Goal: Task Accomplishment & Management: Manage account settings

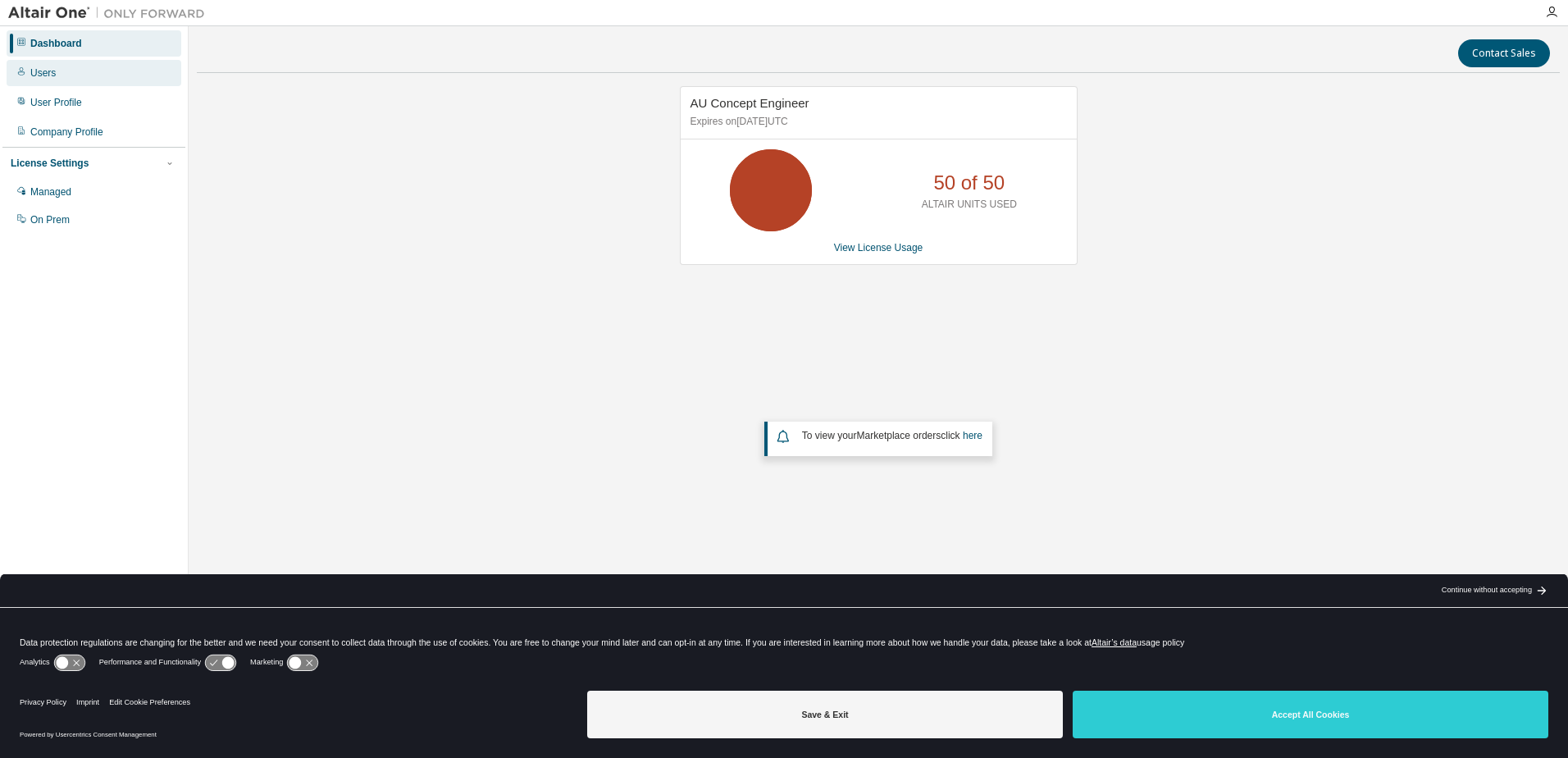
click at [108, 84] on div "Users" at bounding box center [94, 73] width 175 height 26
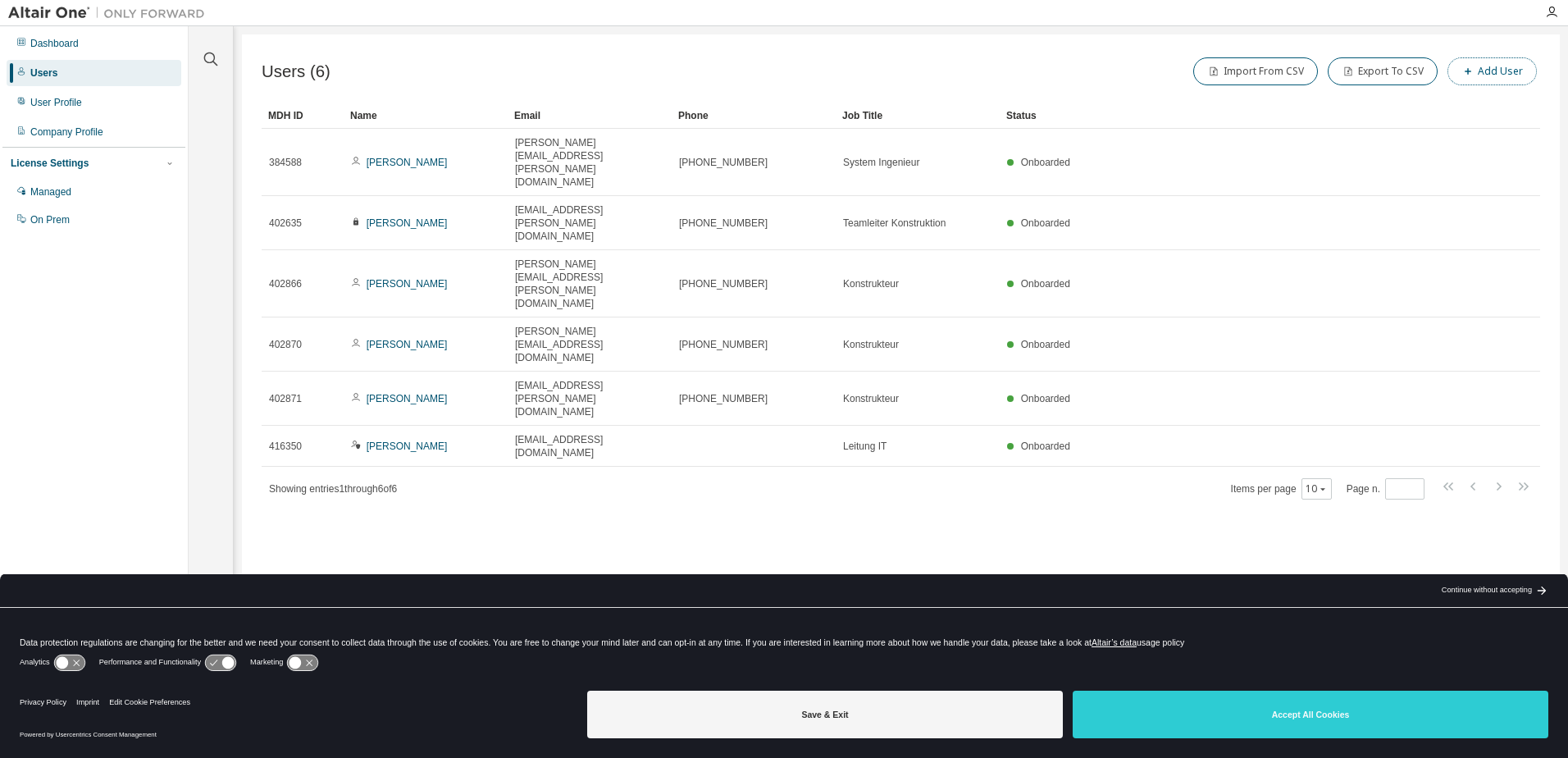
click at [1499, 80] on button "Add User" at bounding box center [1491, 71] width 89 height 28
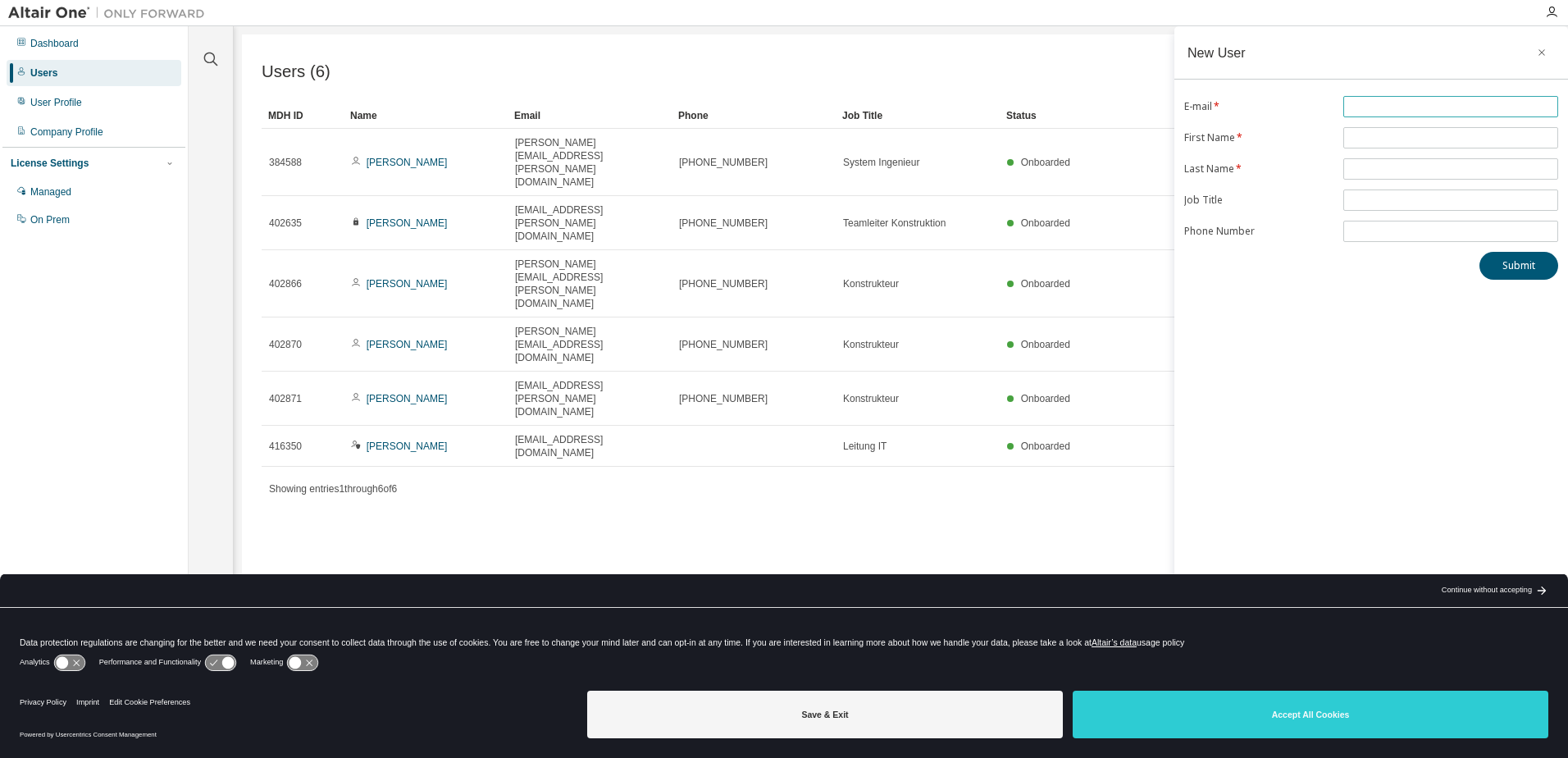
click at [1492, 101] on input "text" at bounding box center [1450, 106] width 207 height 13
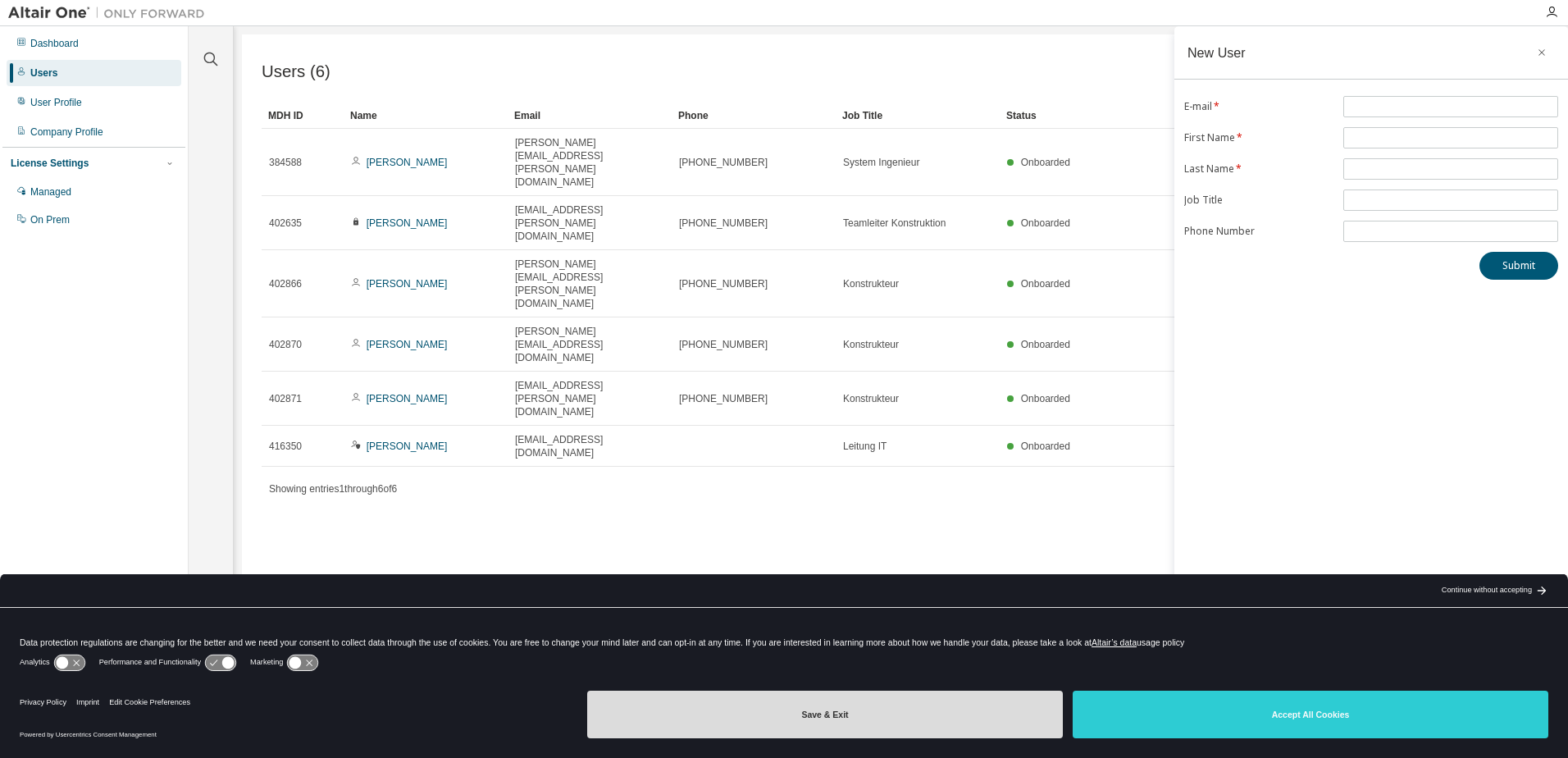
click at [785, 722] on button "Save & Exit" at bounding box center [825, 714] width 476 height 48
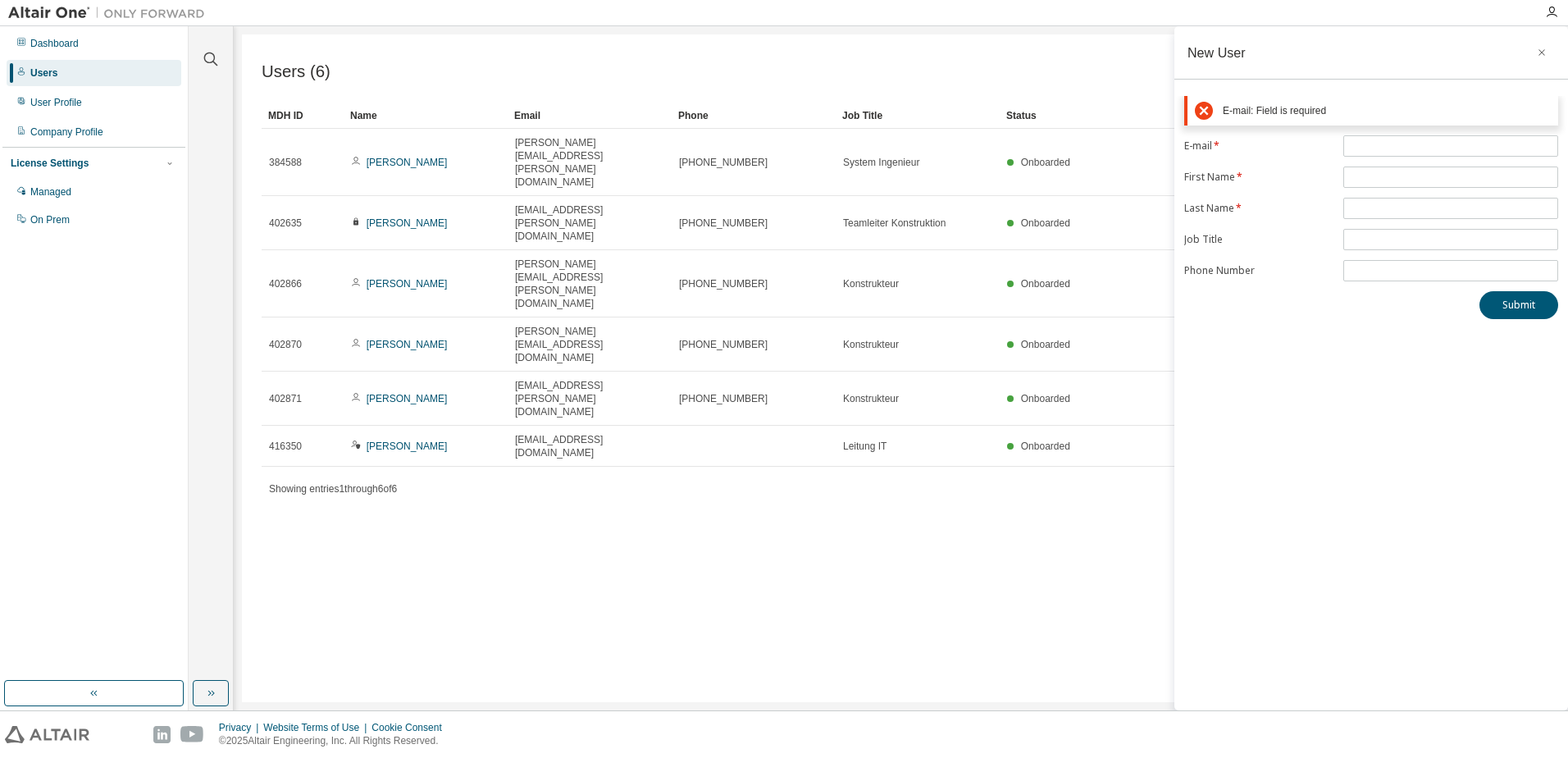
click at [1342, 398] on div "New User E-mail: Field is required E-mail * First Name * Last Name * Job Title …" at bounding box center [1371, 368] width 394 height 684
click at [129, 129] on div "Company Profile" at bounding box center [94, 132] width 175 height 26
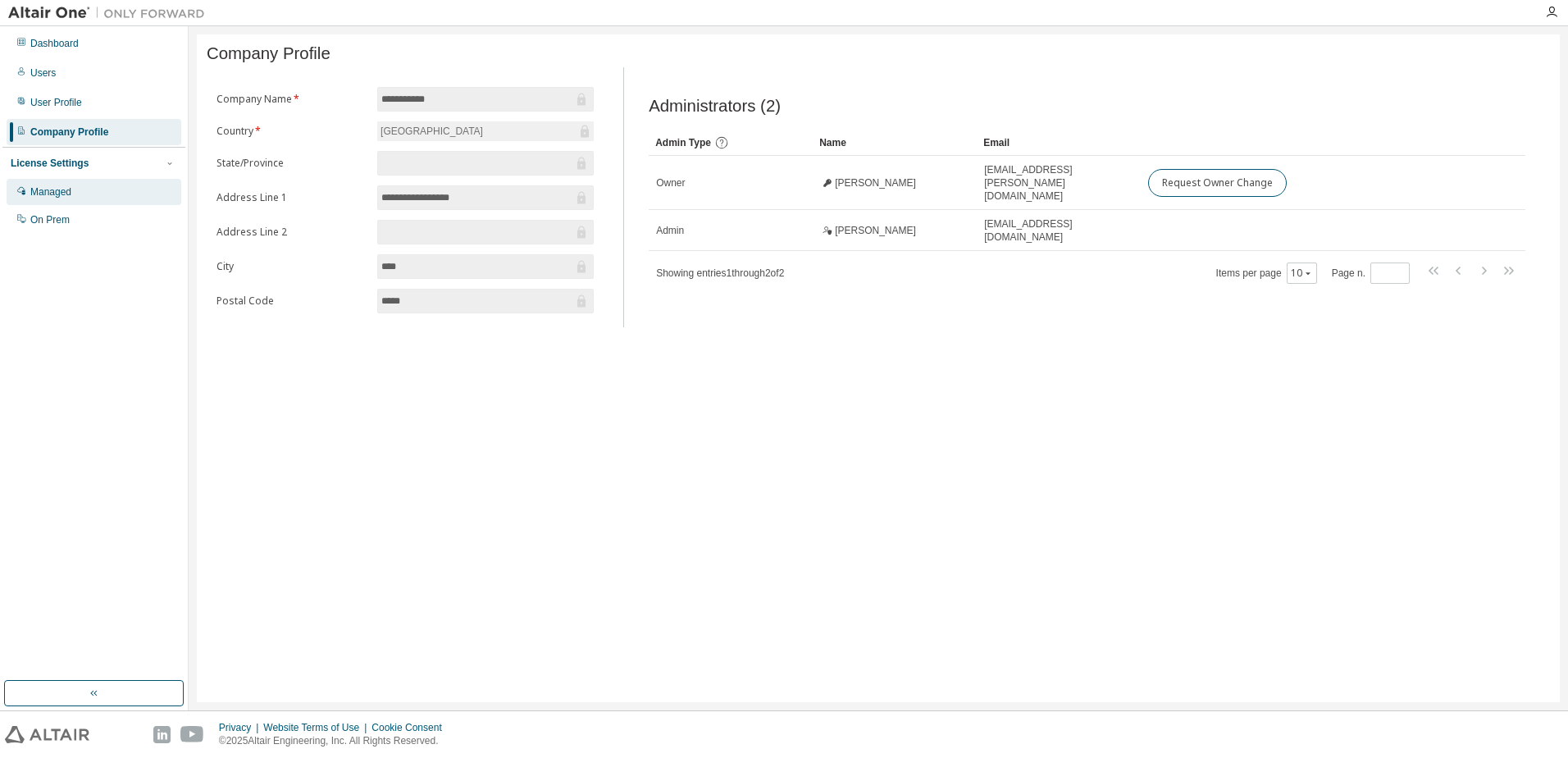
click at [119, 193] on div "Managed" at bounding box center [94, 192] width 175 height 26
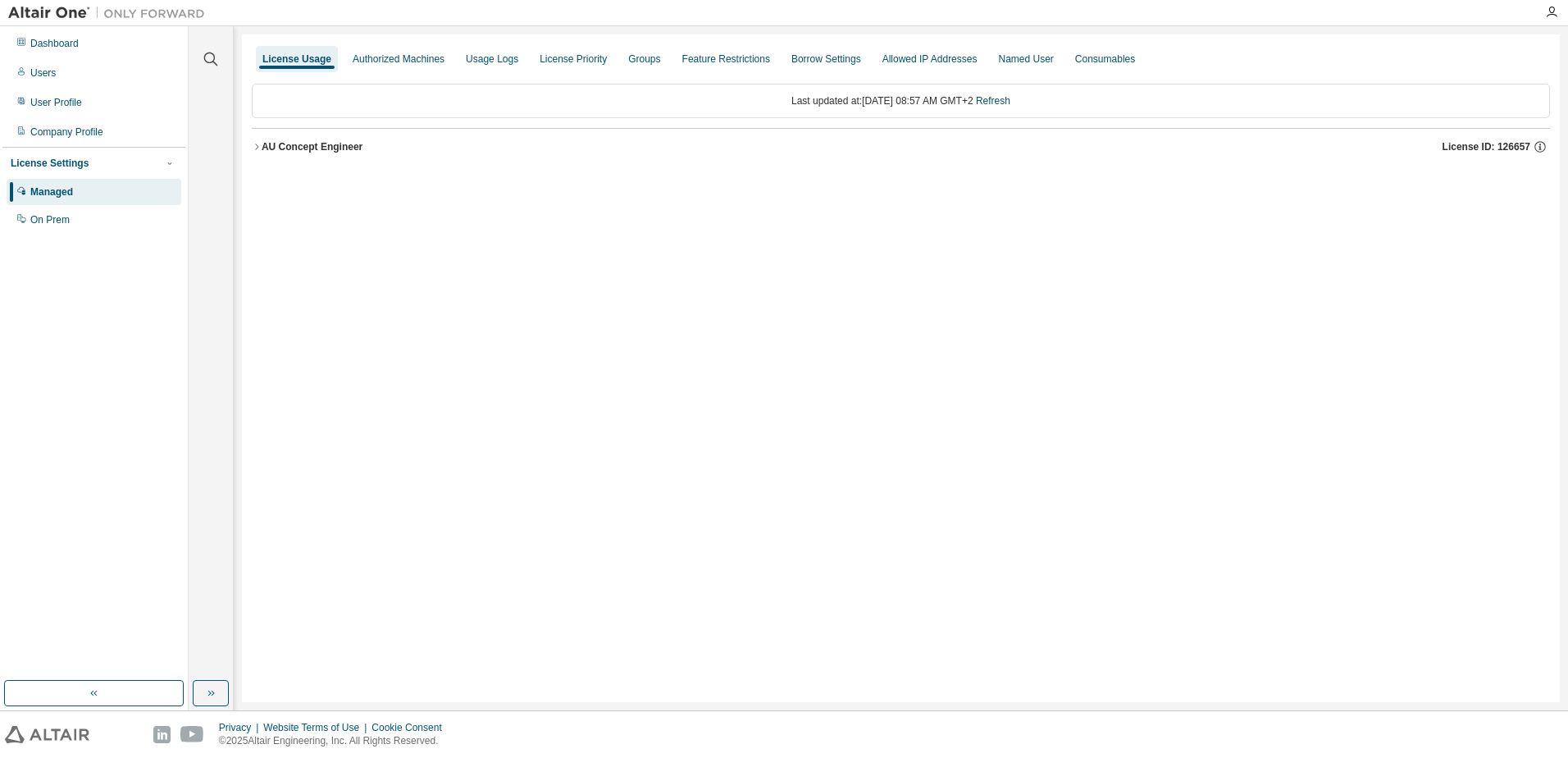
click at [257, 141] on button "AU Concept Engineer License ID: 126657" at bounding box center [901, 147] width 1298 height 36
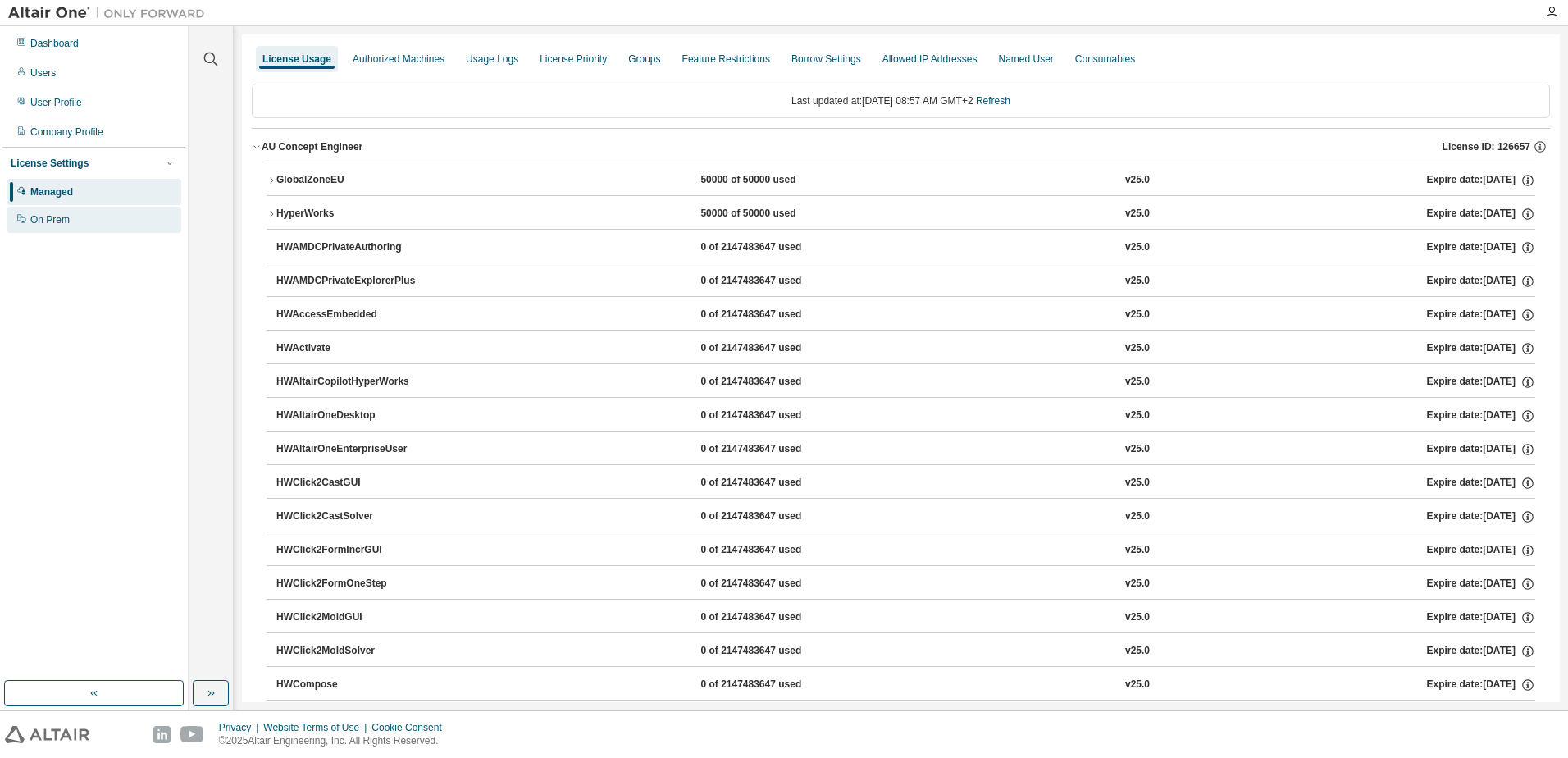
click at [80, 214] on div "On Prem" at bounding box center [94, 220] width 175 height 26
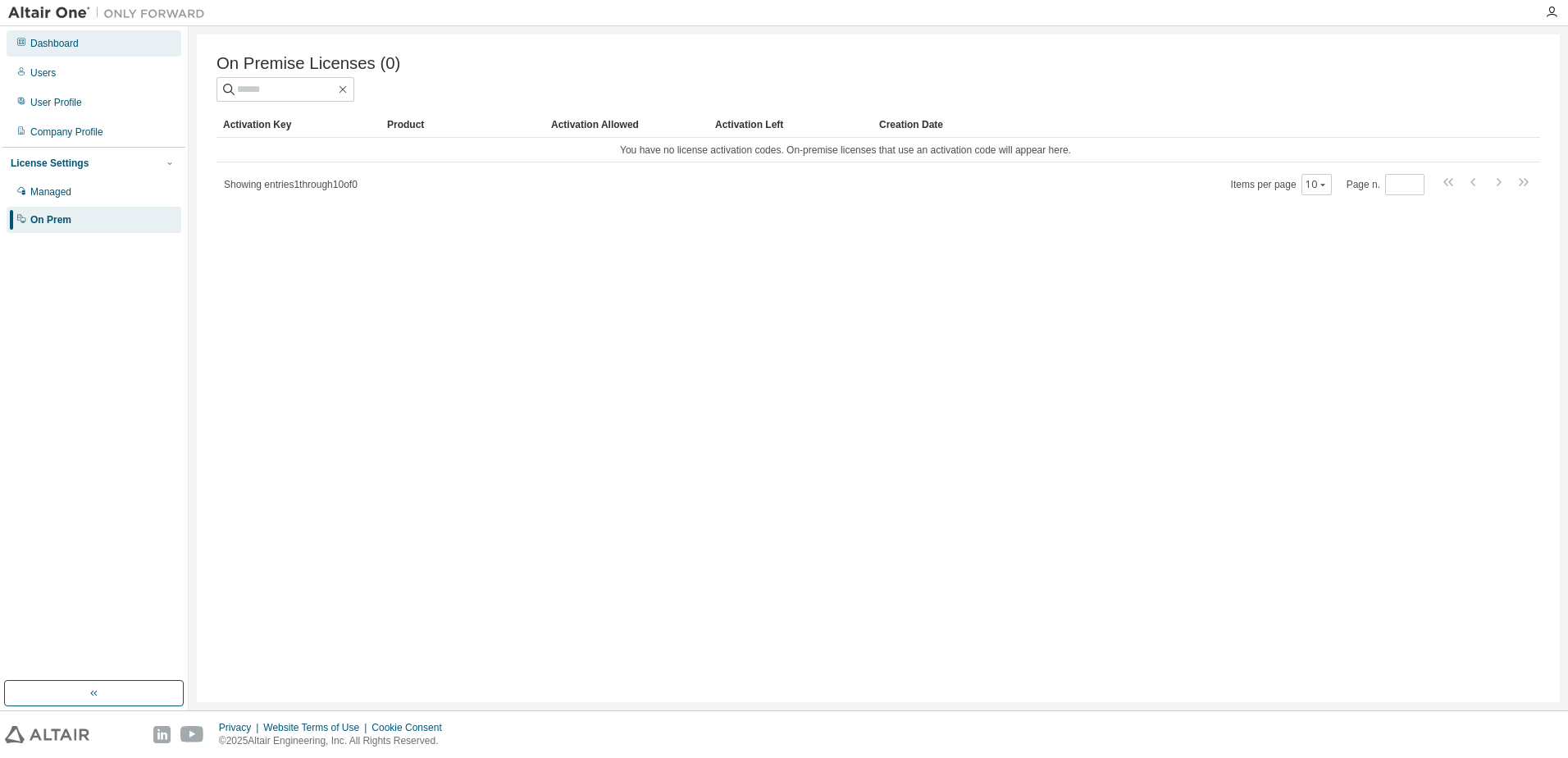
click at [98, 52] on div "Dashboard" at bounding box center [94, 43] width 175 height 26
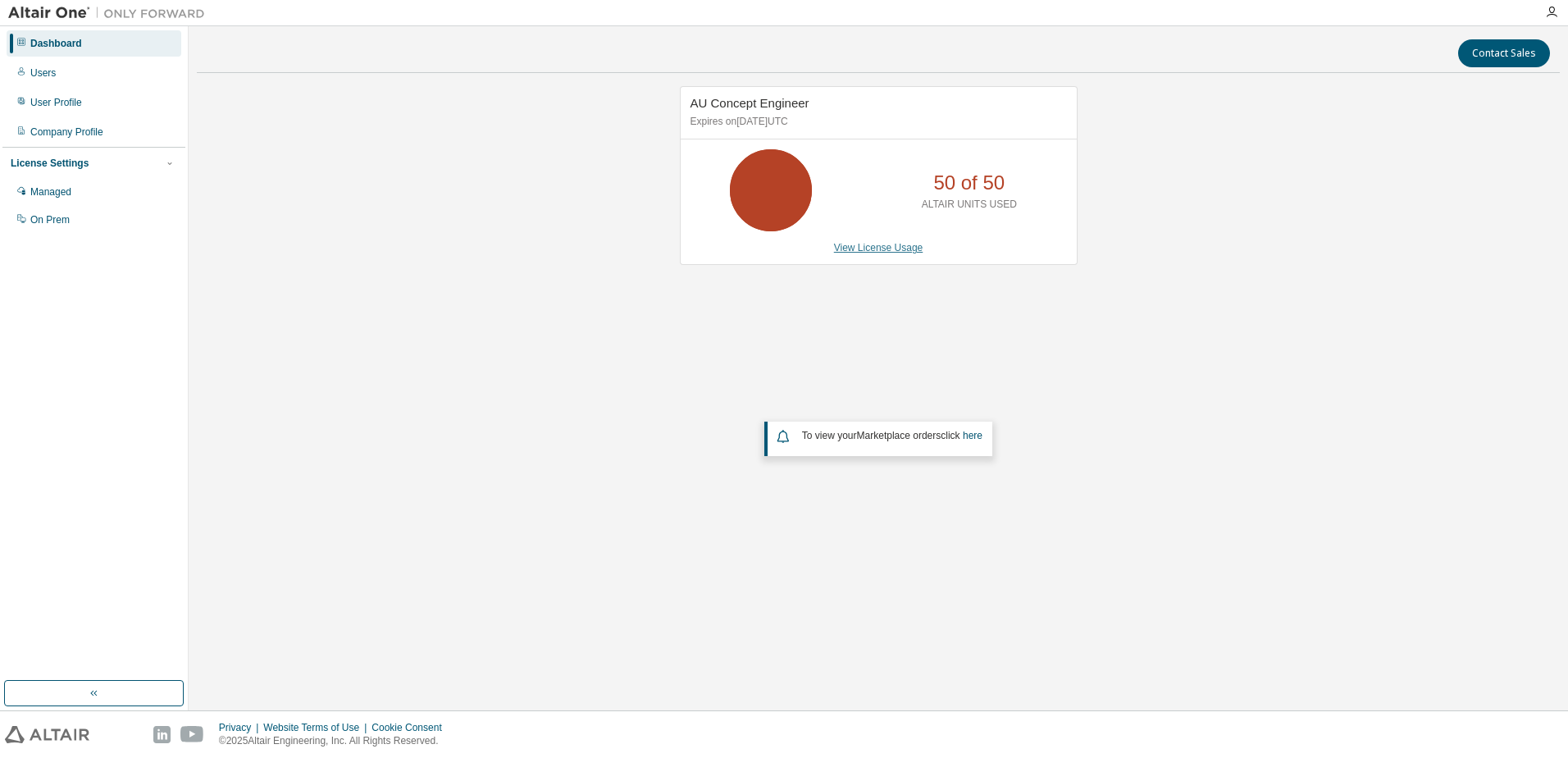
click at [881, 244] on link "View License Usage" at bounding box center [878, 247] width 89 height 11
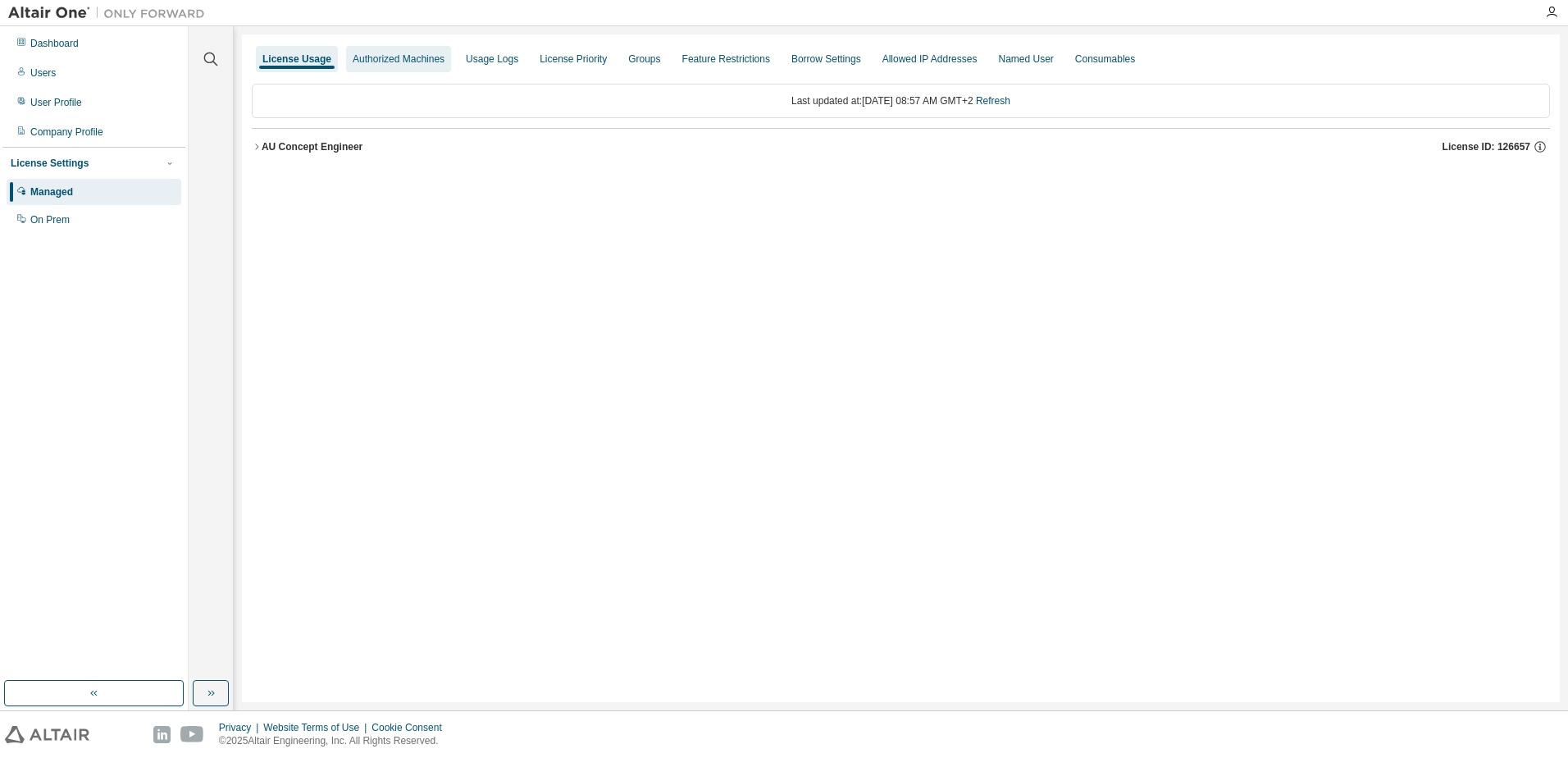
click at [358, 52] on div "Authorized Machines" at bounding box center [399, 58] width 92 height 13
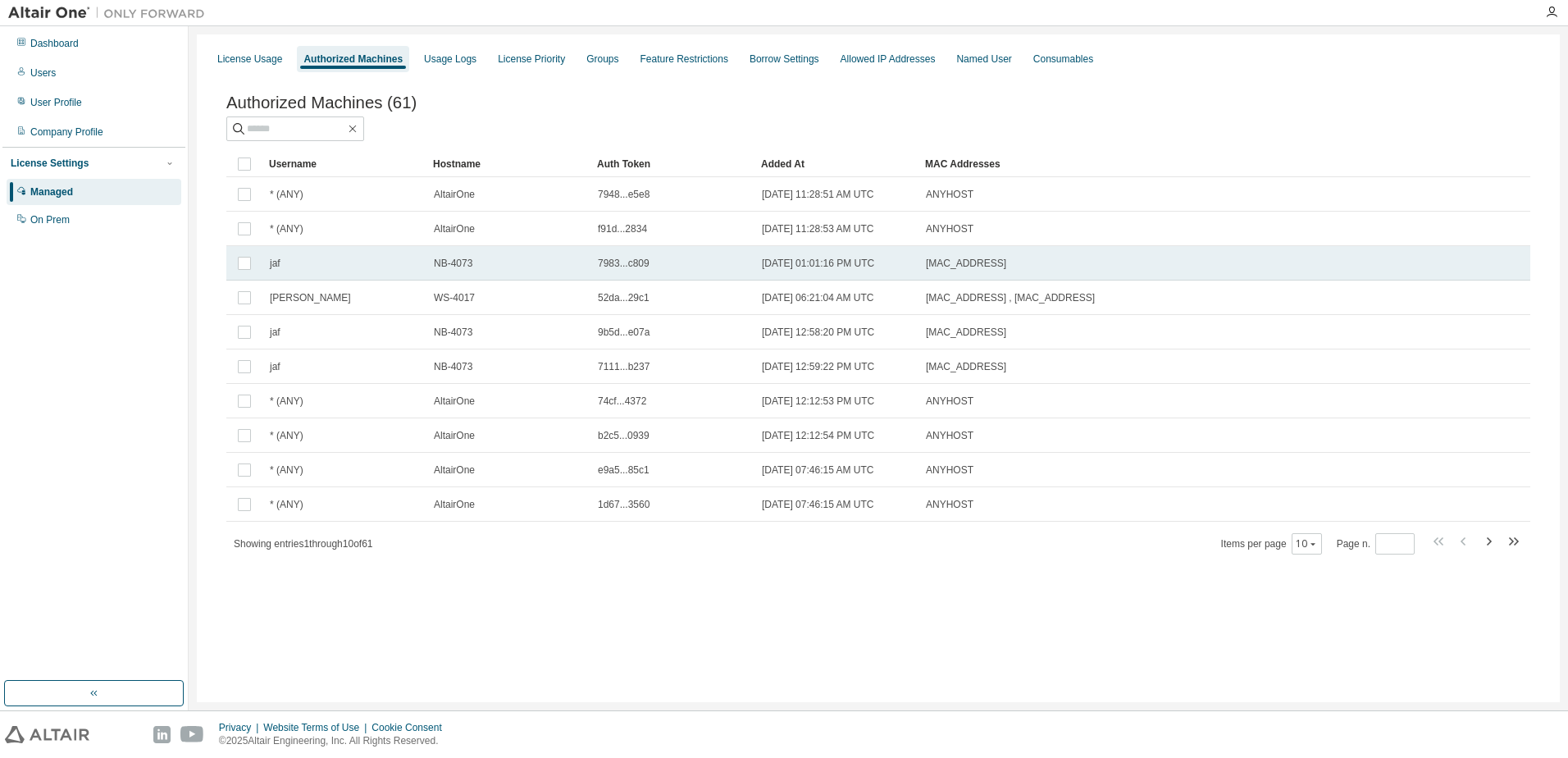
click at [327, 262] on div "jaf" at bounding box center [344, 263] width 149 height 13
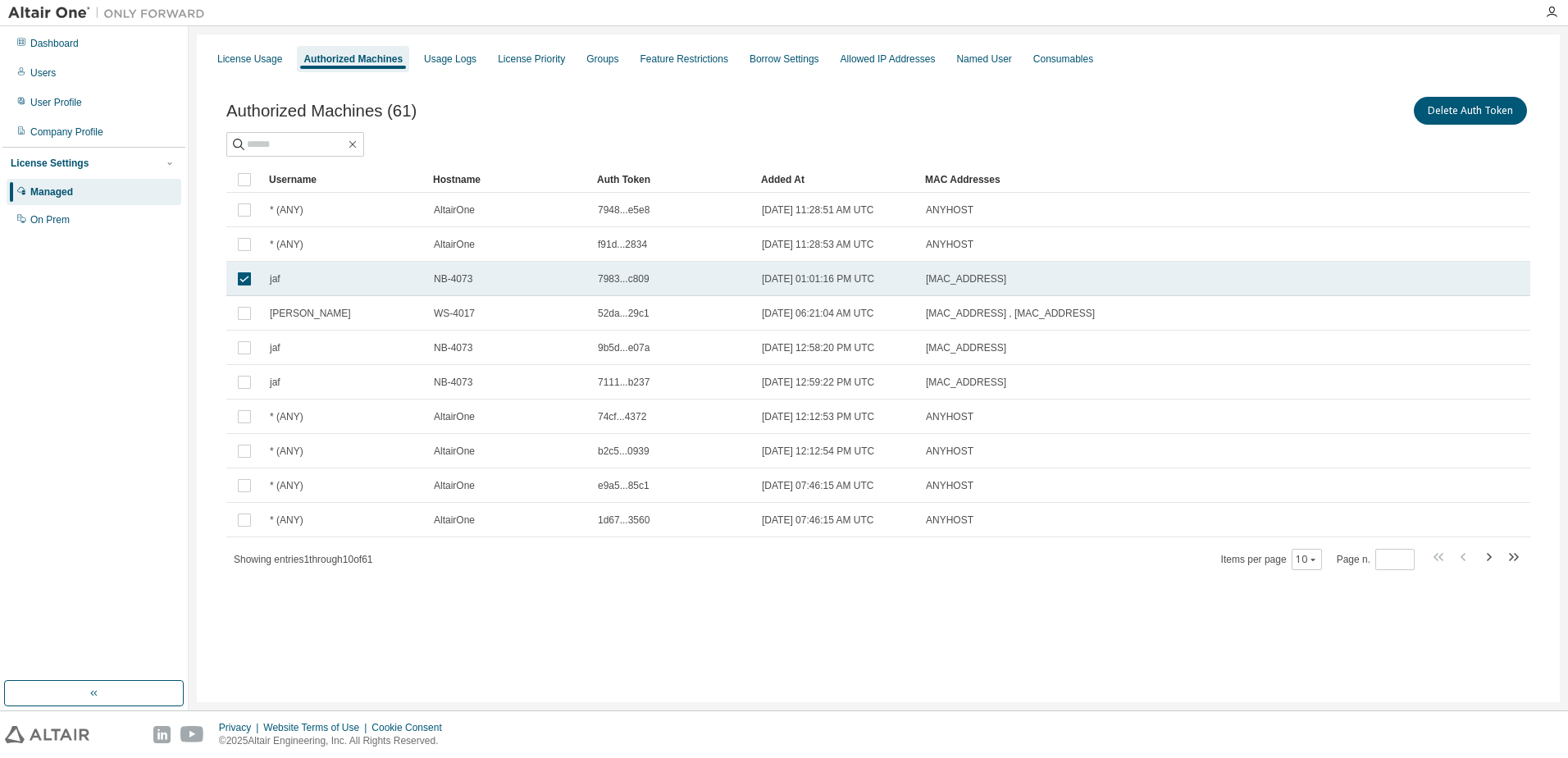
click at [322, 269] on td "jaf" at bounding box center [344, 279] width 164 height 34
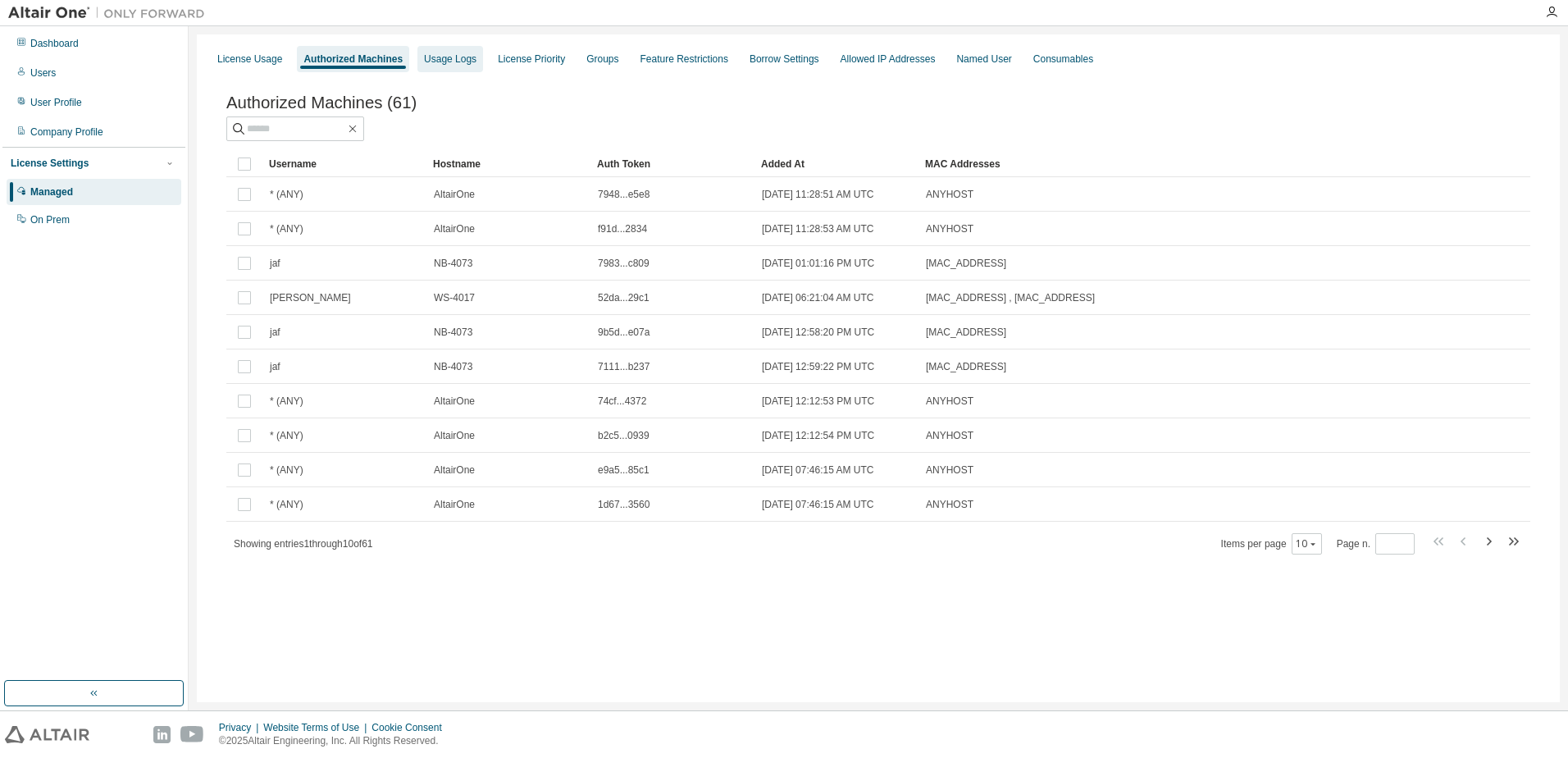
click at [442, 66] on div "Usage Logs" at bounding box center [450, 59] width 66 height 26
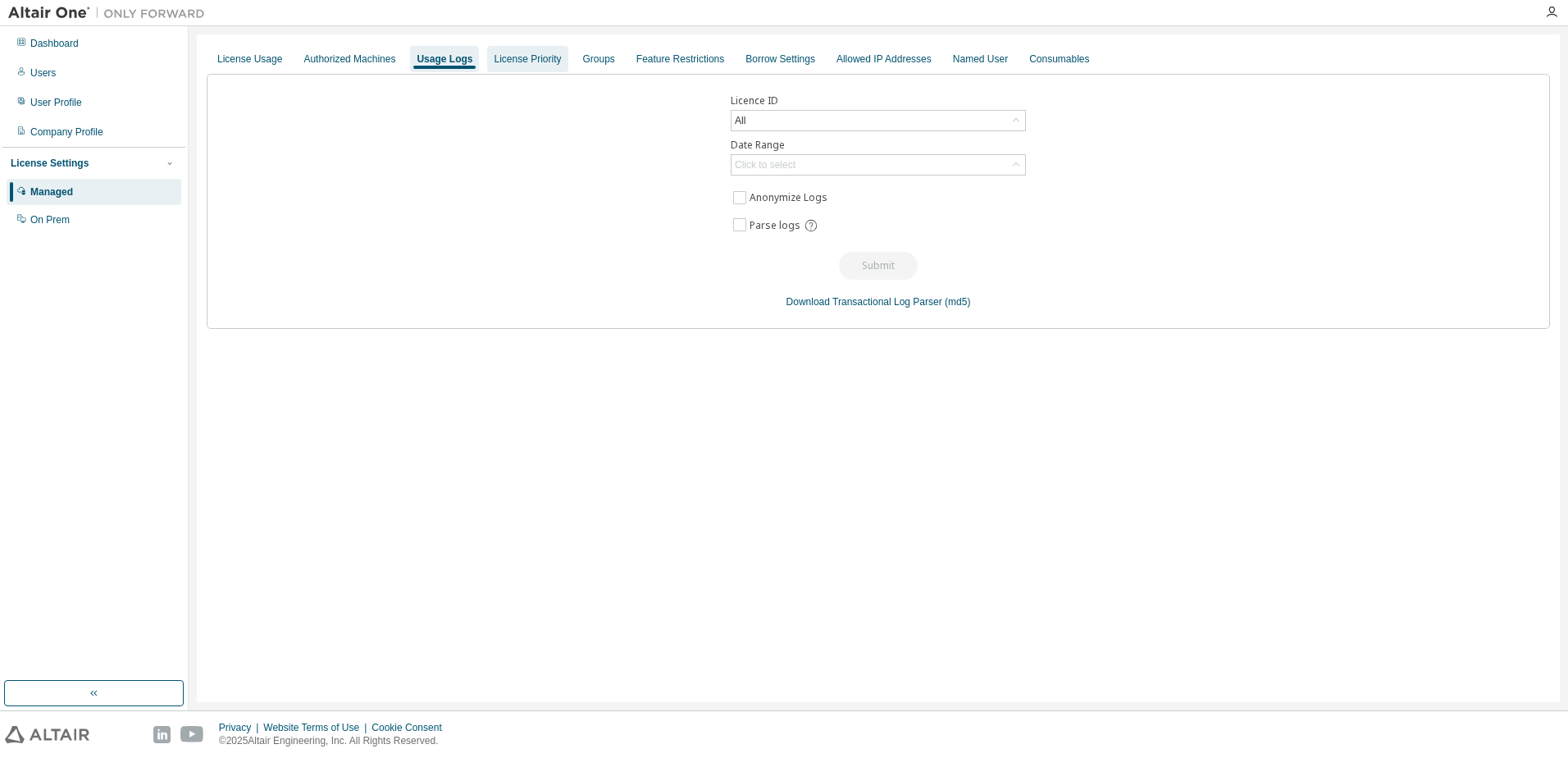
click at [494, 57] on div "License Priority" at bounding box center [527, 58] width 67 height 13
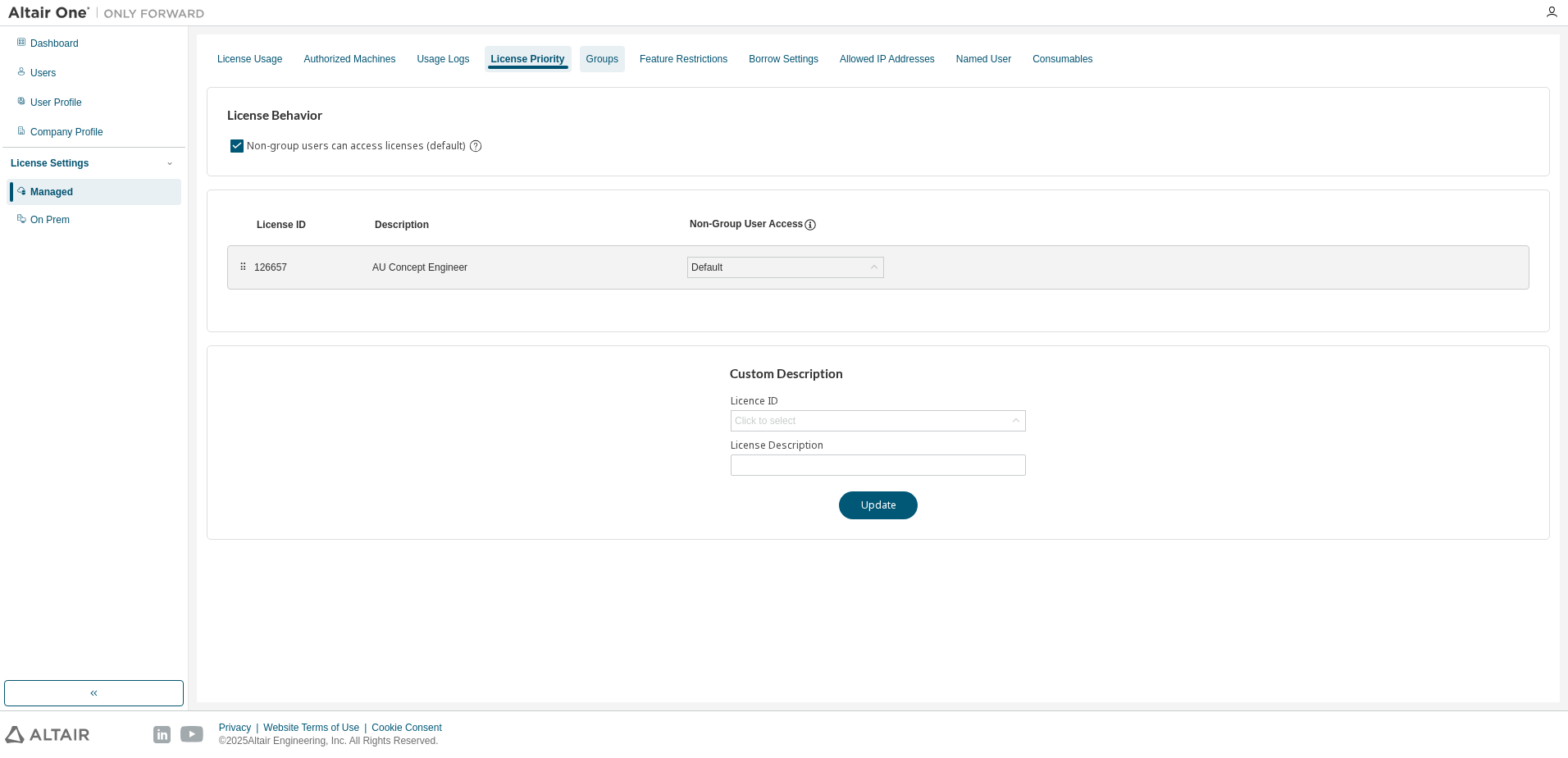
click at [586, 56] on div "Groups" at bounding box center [602, 58] width 32 height 13
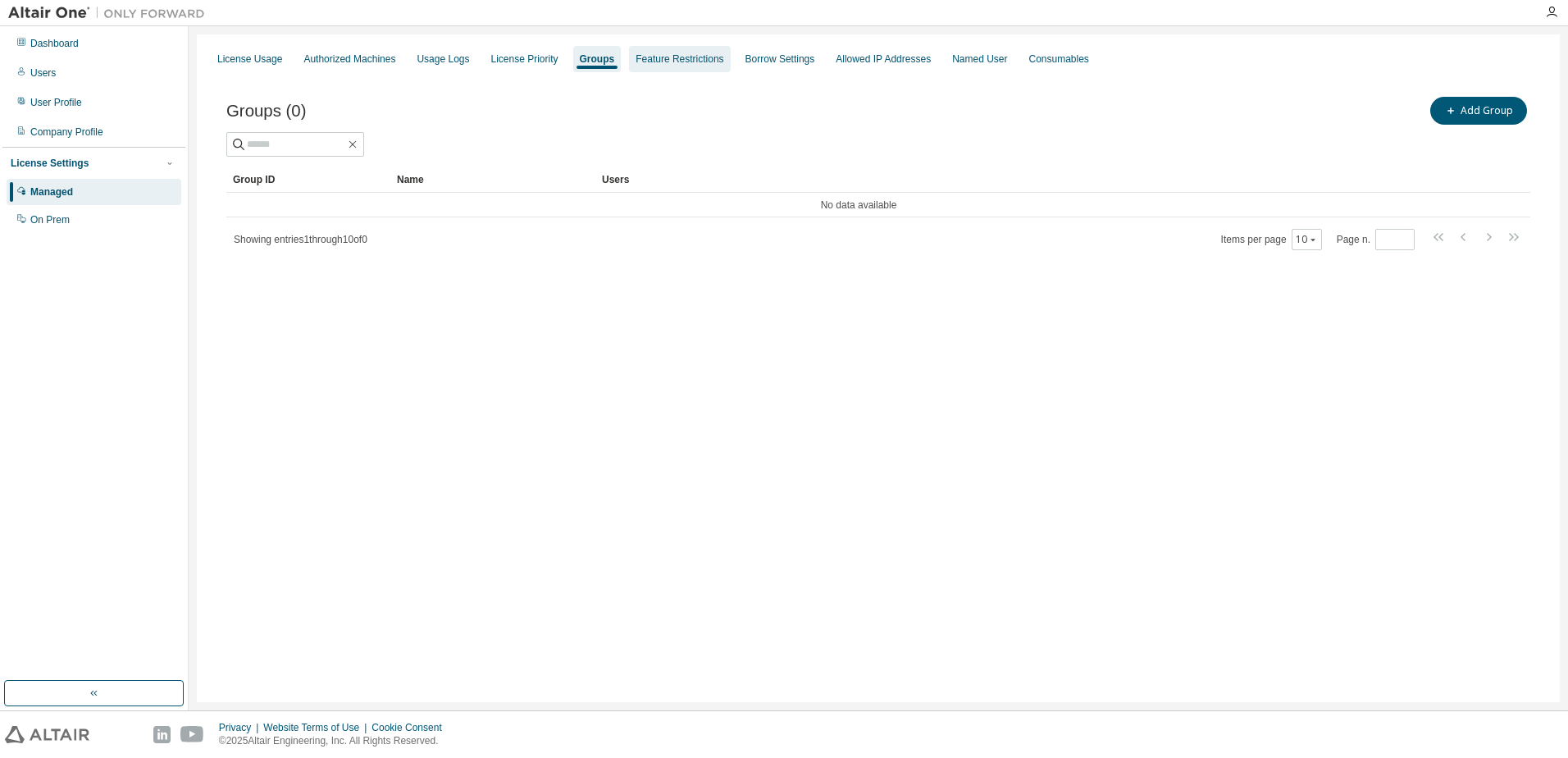
click at [663, 62] on div "Feature Restrictions" at bounding box center [679, 58] width 88 height 13
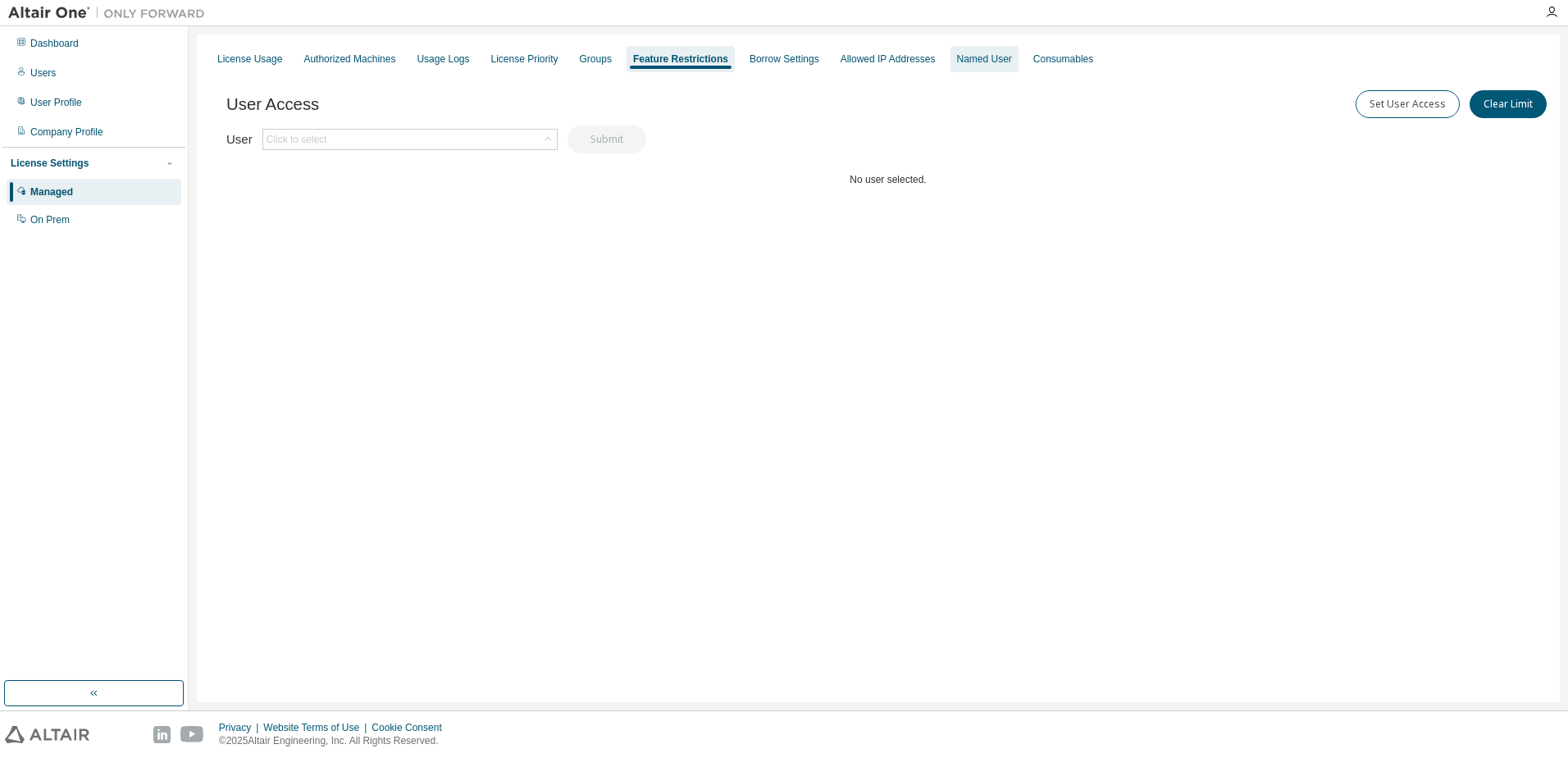
click at [950, 59] on div "Named User" at bounding box center [984, 59] width 68 height 26
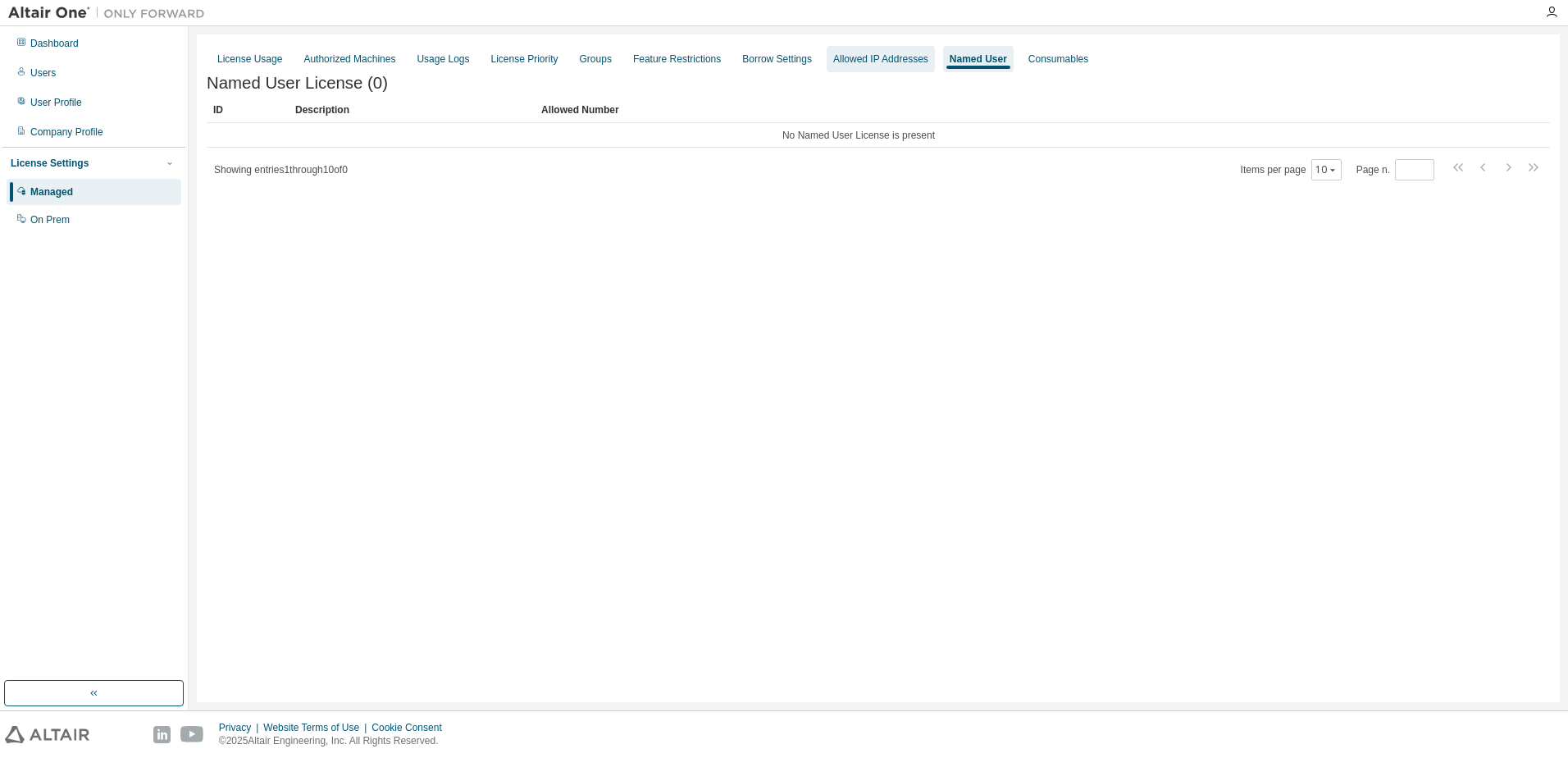
click at [894, 68] on div "Allowed IP Addresses" at bounding box center [881, 59] width 108 height 26
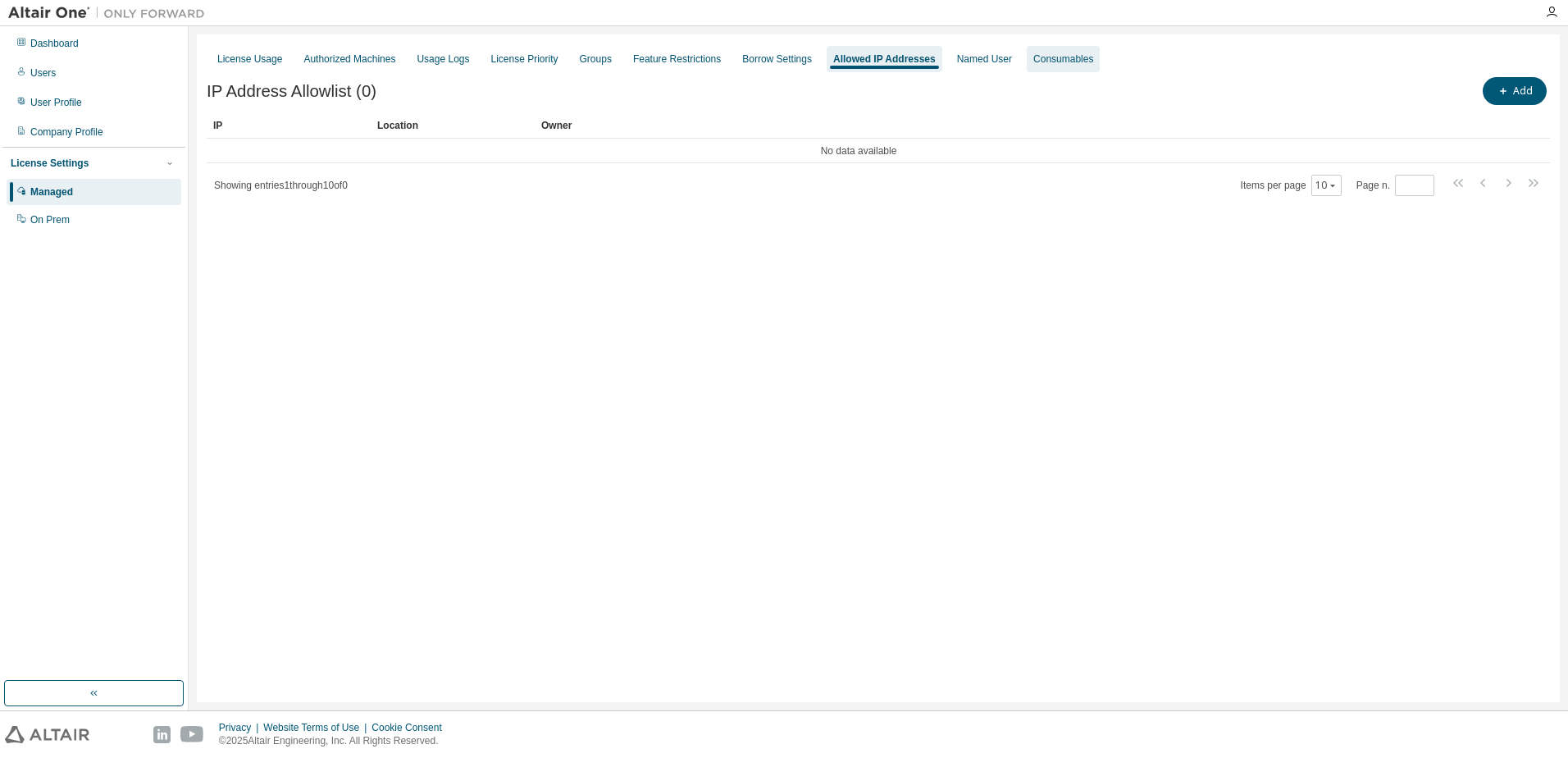
click at [1033, 61] on div "Consumables" at bounding box center [1063, 58] width 60 height 13
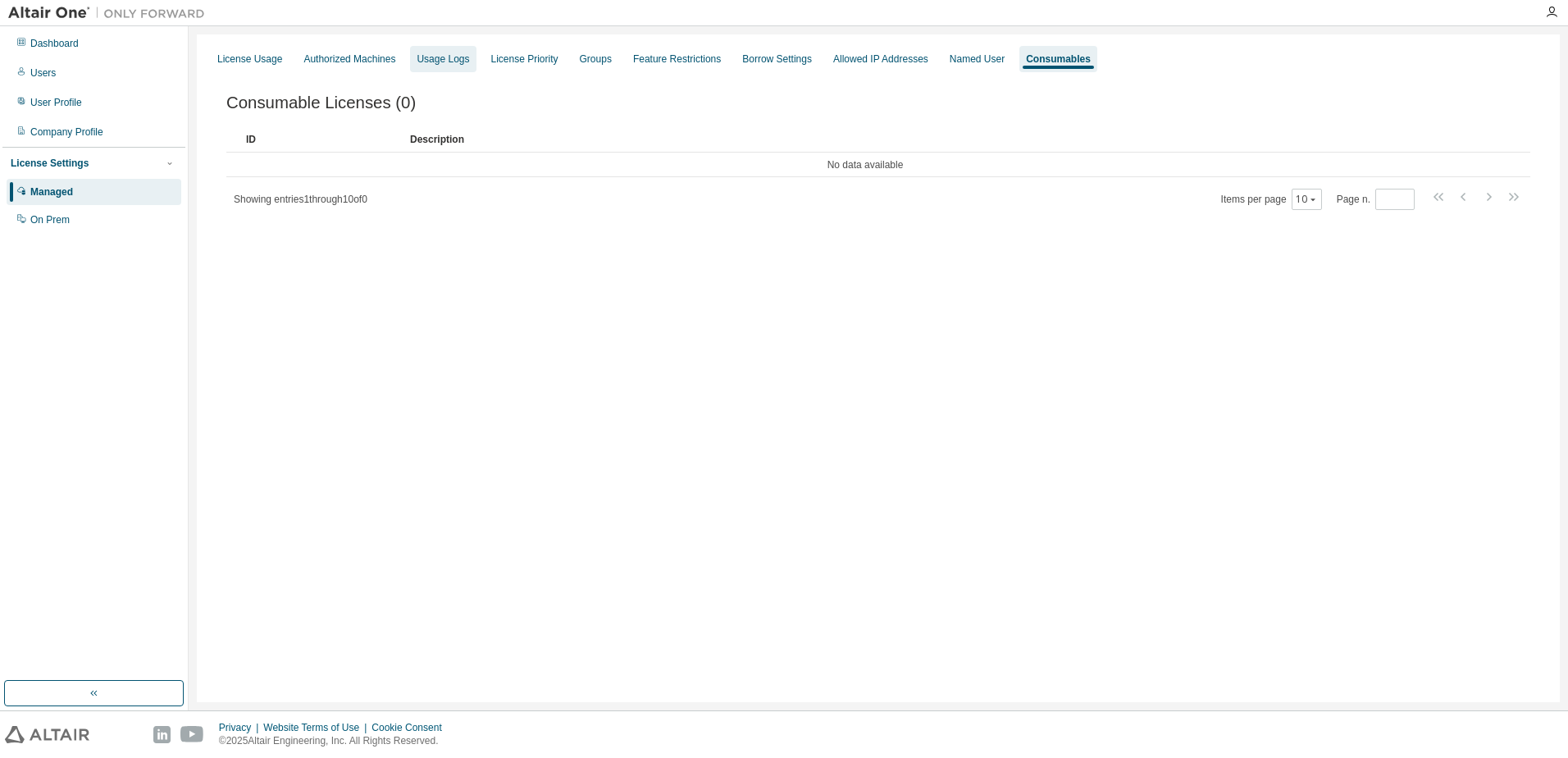
click at [440, 57] on div "Usage Logs" at bounding box center [443, 58] width 52 height 13
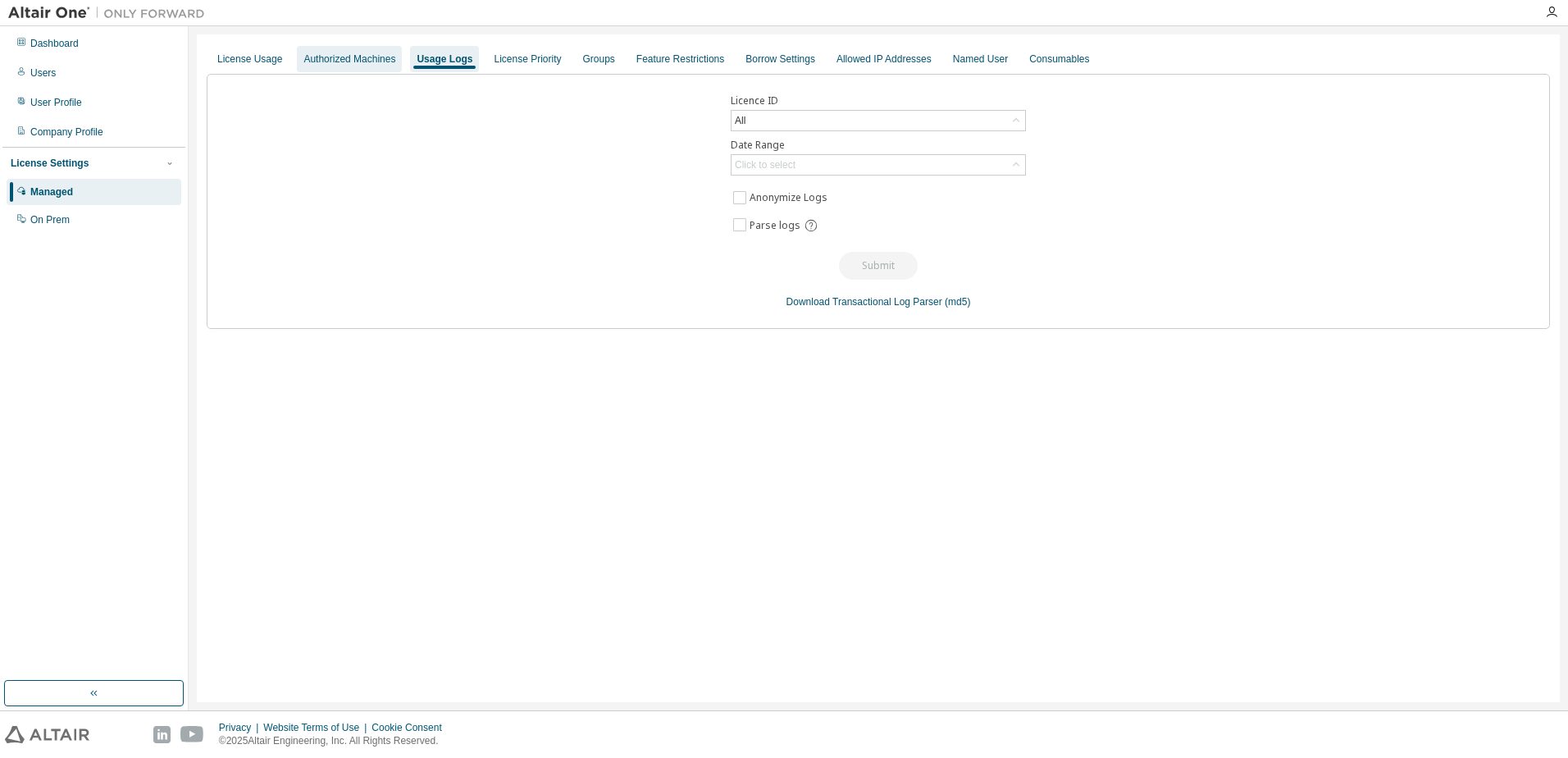
click at [386, 62] on div "Authorized Machines" at bounding box center [349, 58] width 92 height 13
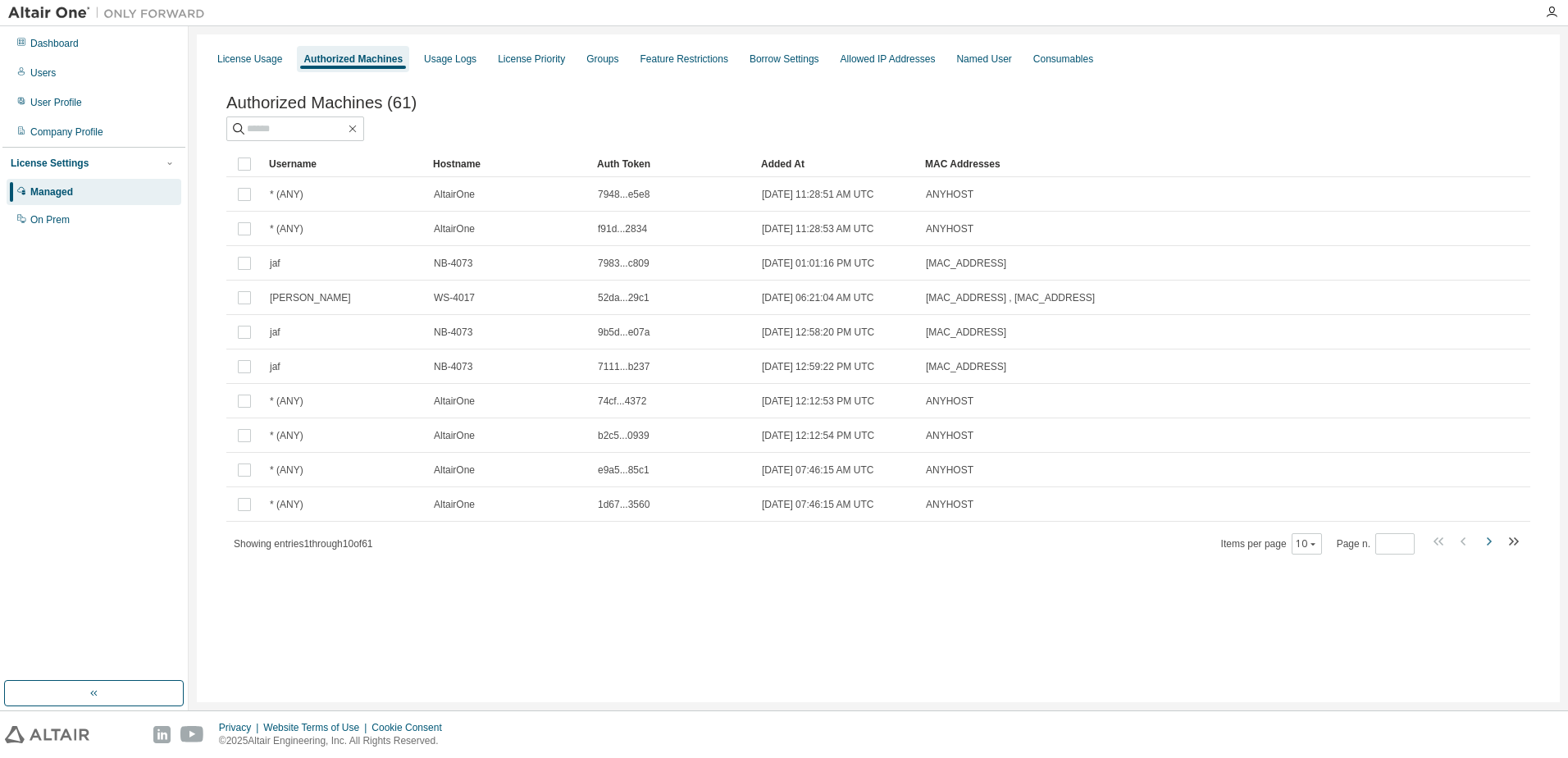
click at [1485, 549] on icon "button" at bounding box center [1488, 541] width 20 height 20
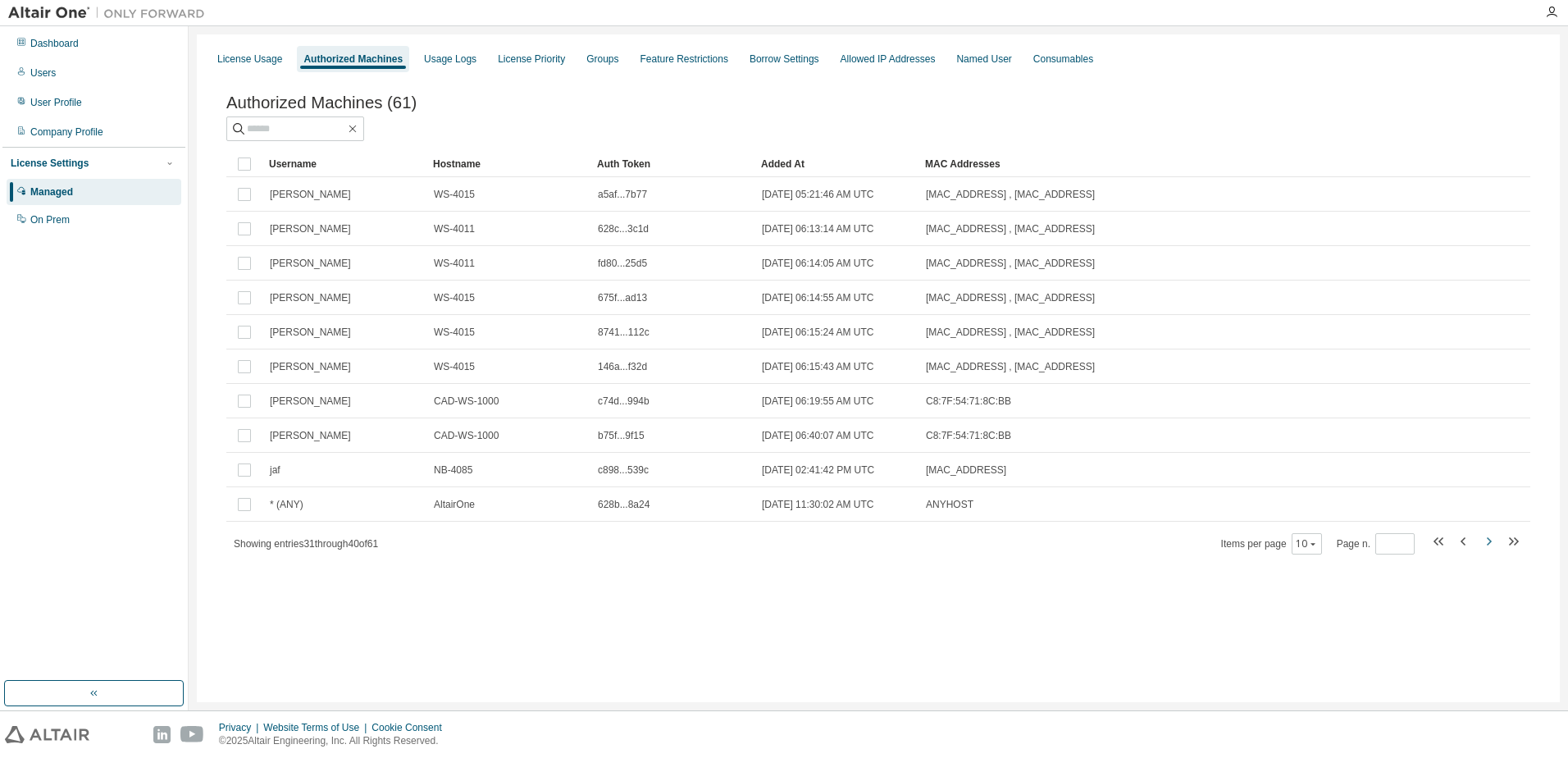
click at [1485, 549] on icon "button" at bounding box center [1488, 541] width 20 height 20
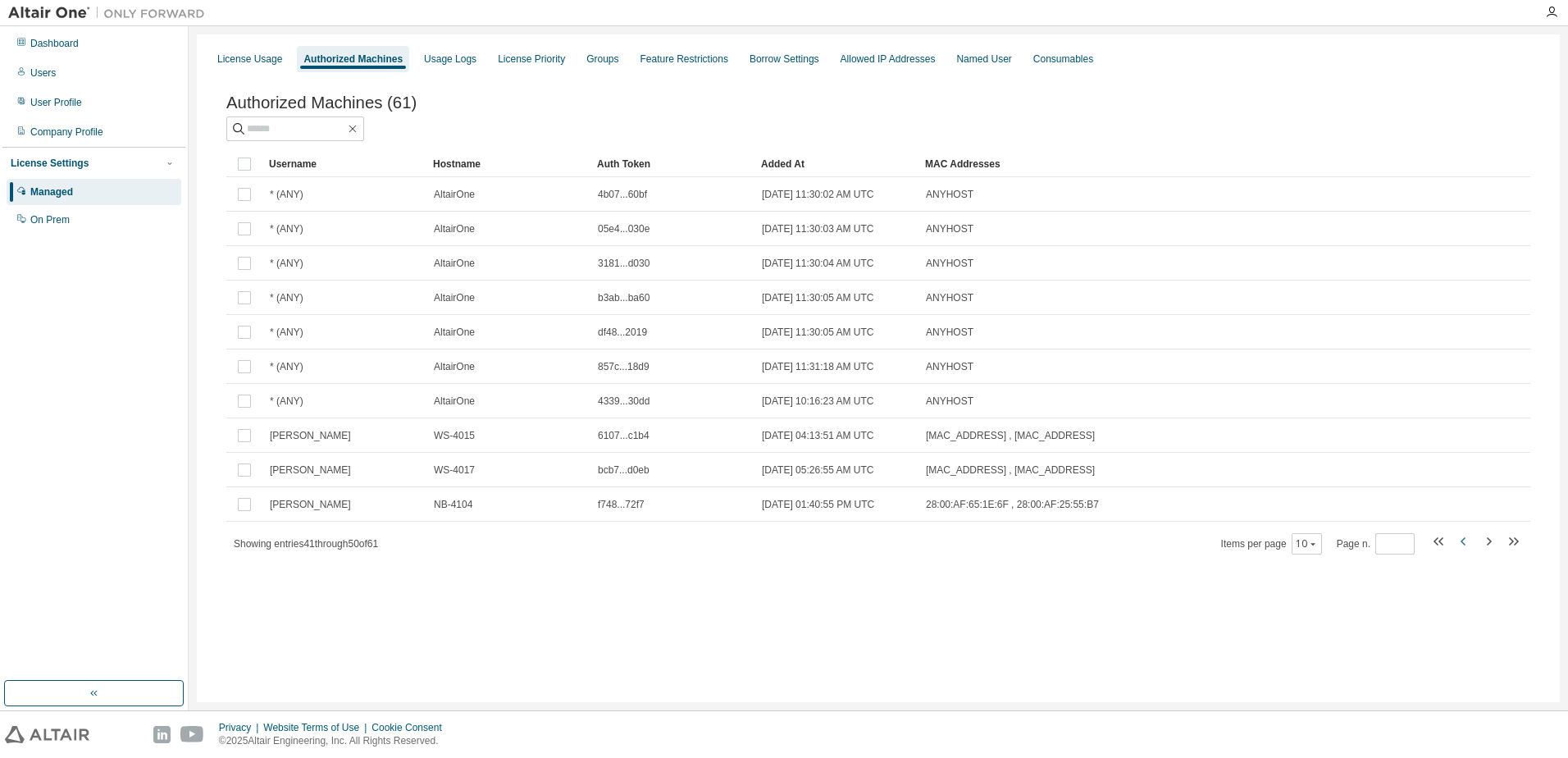
click at [1457, 547] on icon "button" at bounding box center [1464, 541] width 20 height 20
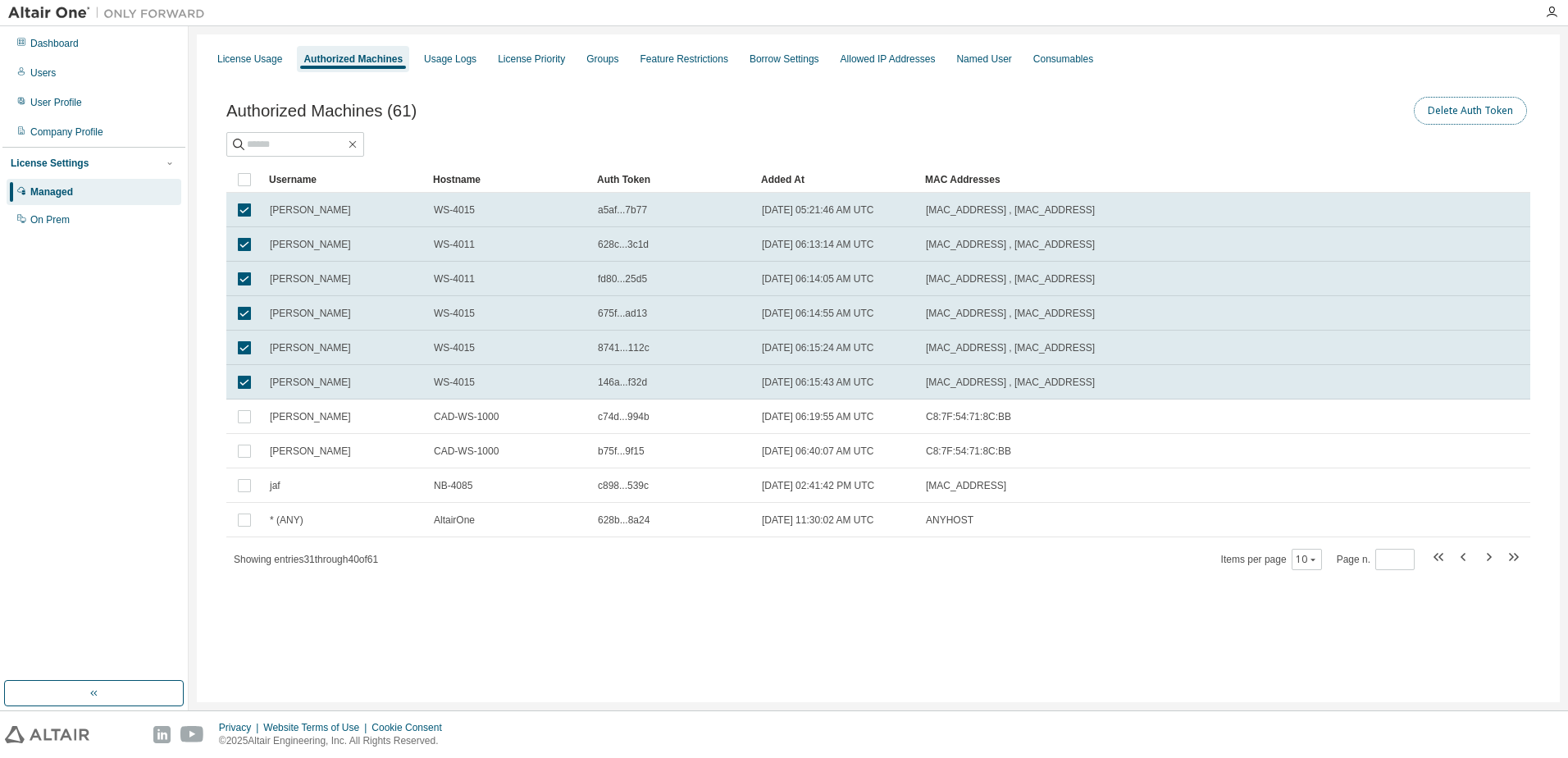
click at [1437, 107] on button "Delete Auth Token" at bounding box center [1470, 111] width 113 height 28
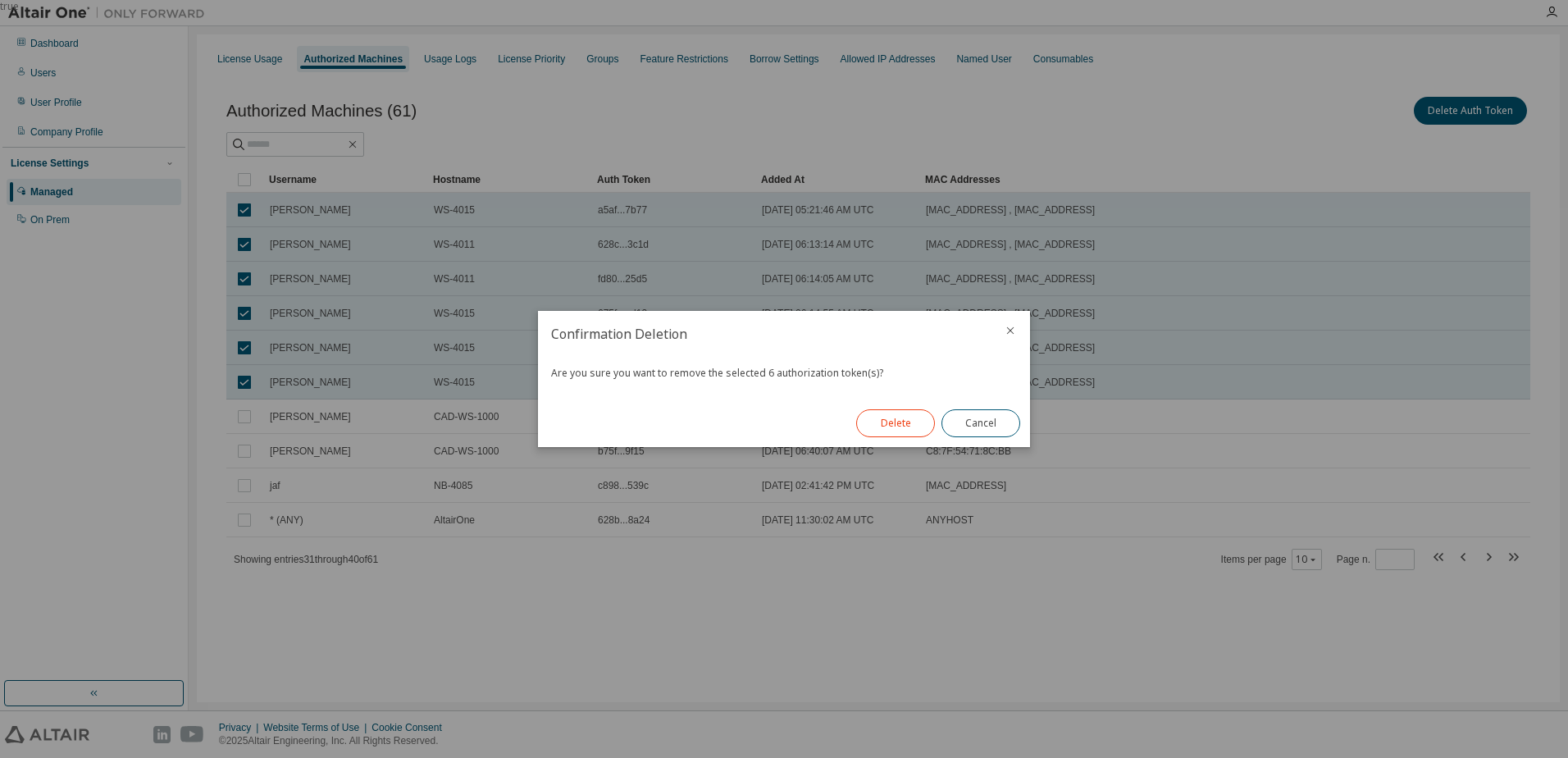
click at [912, 430] on button "Delete" at bounding box center [895, 423] width 79 height 28
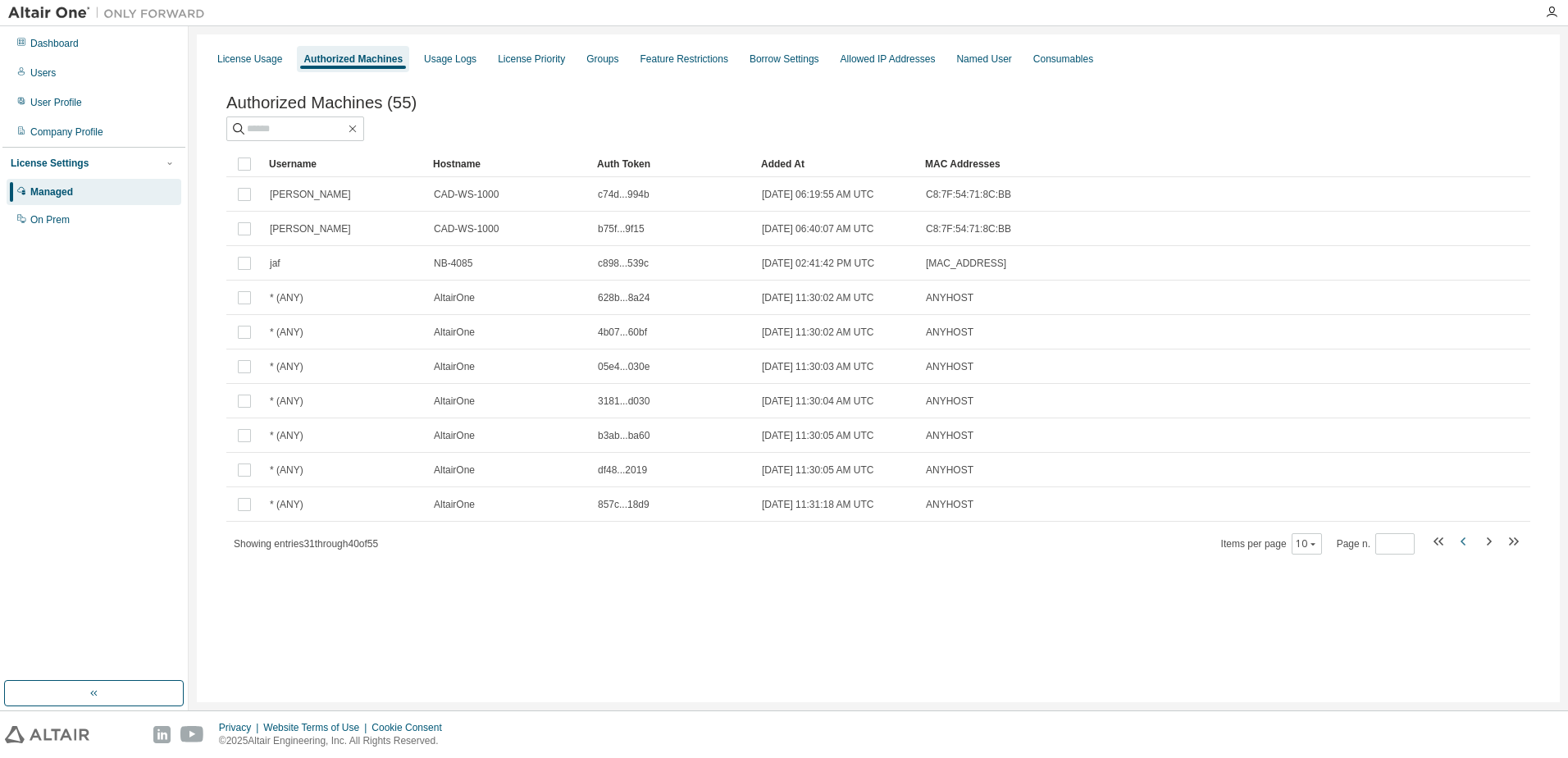
click at [1465, 545] on icon "button" at bounding box center [1462, 541] width 5 height 8
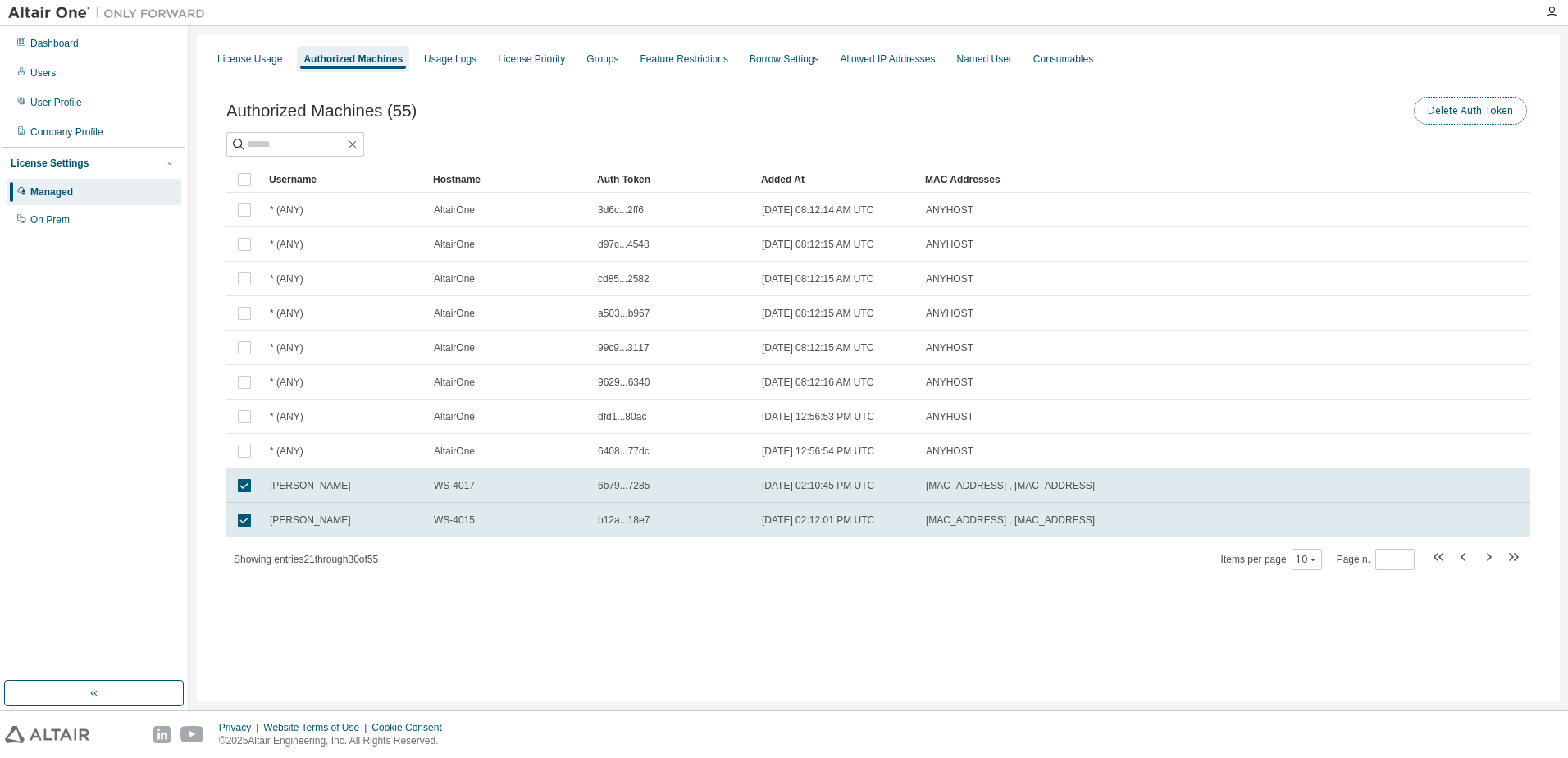
click at [1431, 111] on button "Delete Auth Token" at bounding box center [1470, 111] width 113 height 28
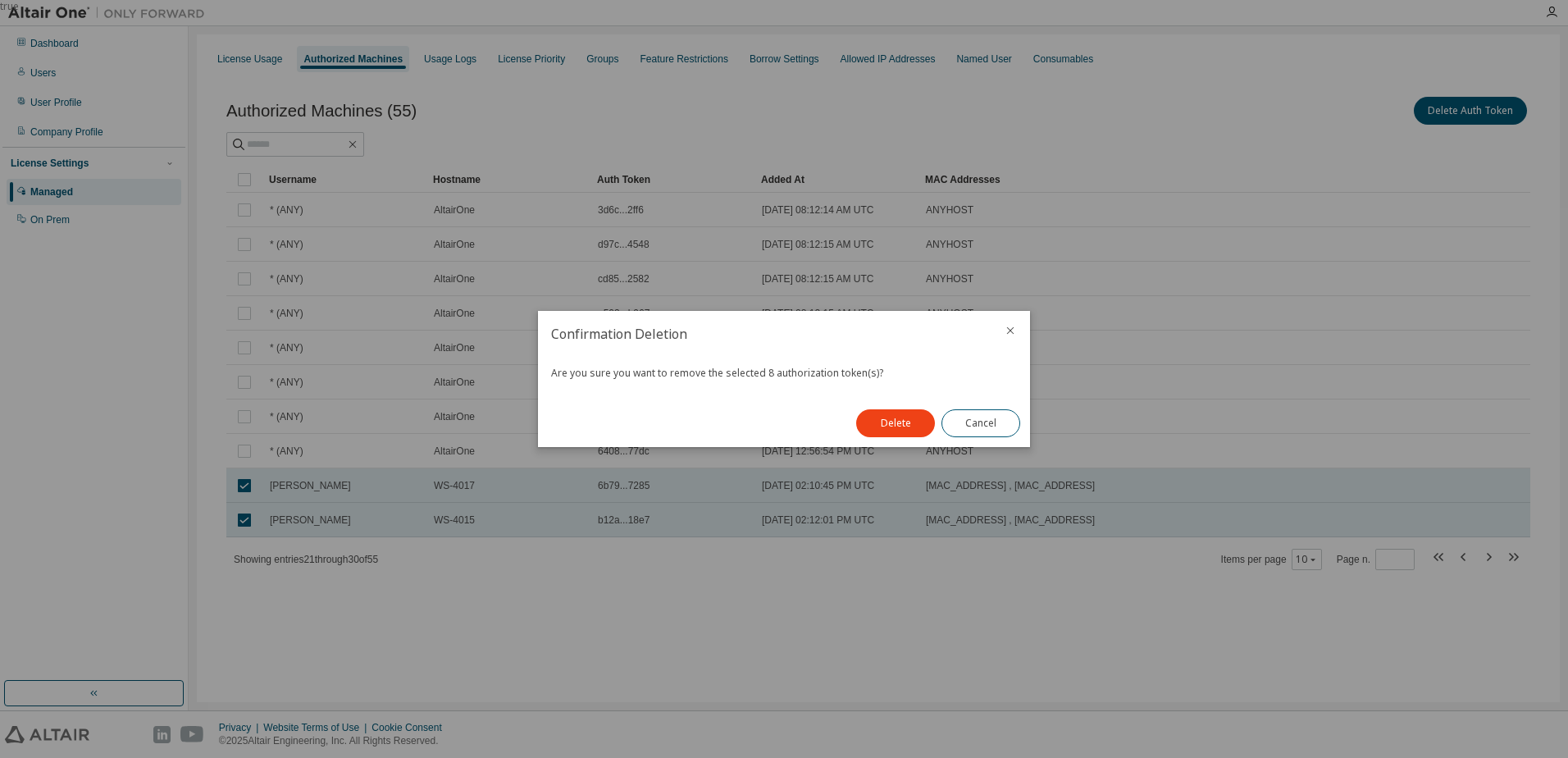
click at [890, 416] on button "Delete" at bounding box center [895, 423] width 79 height 28
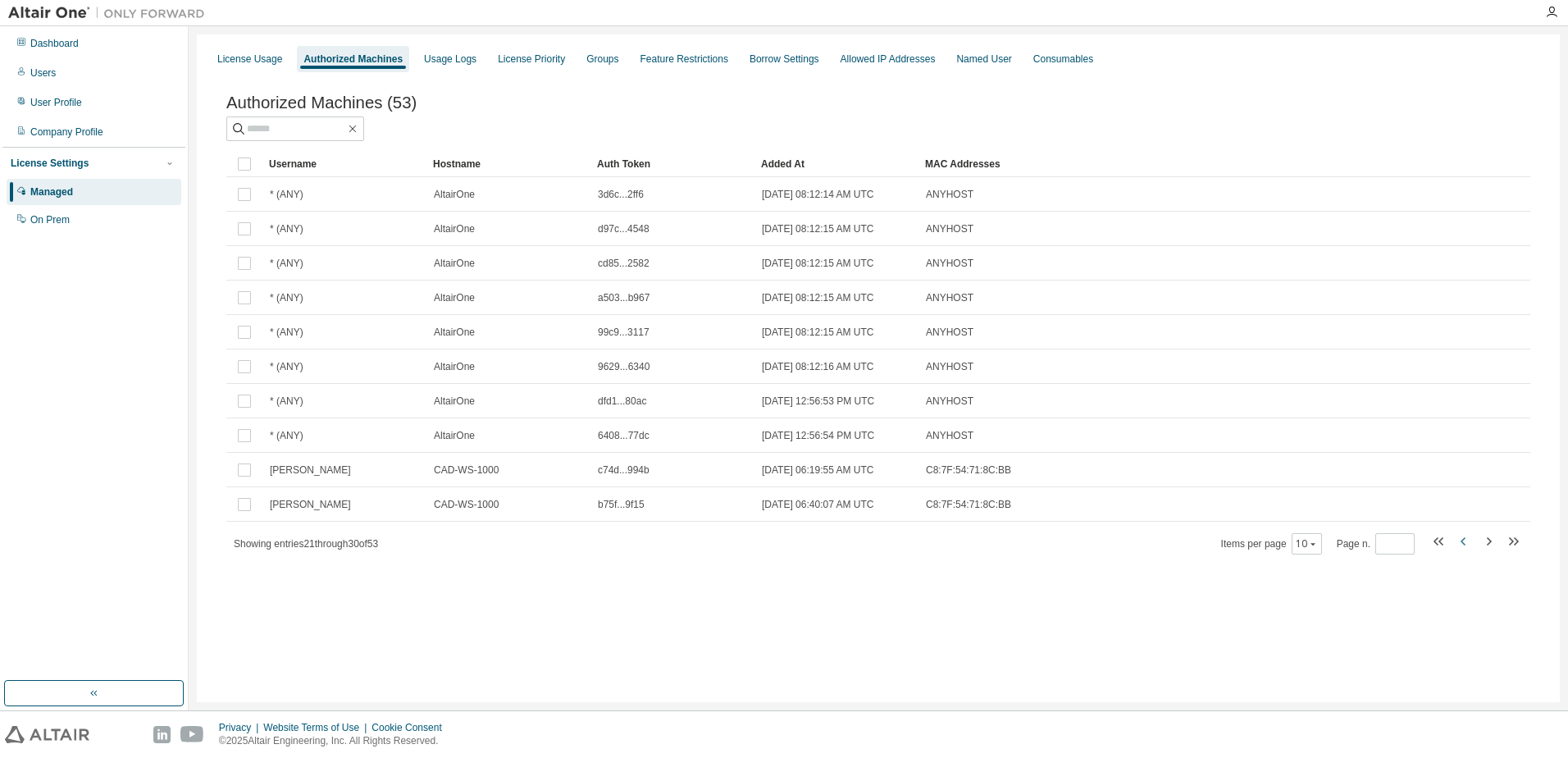
click at [1460, 542] on icon "button" at bounding box center [1464, 541] width 20 height 20
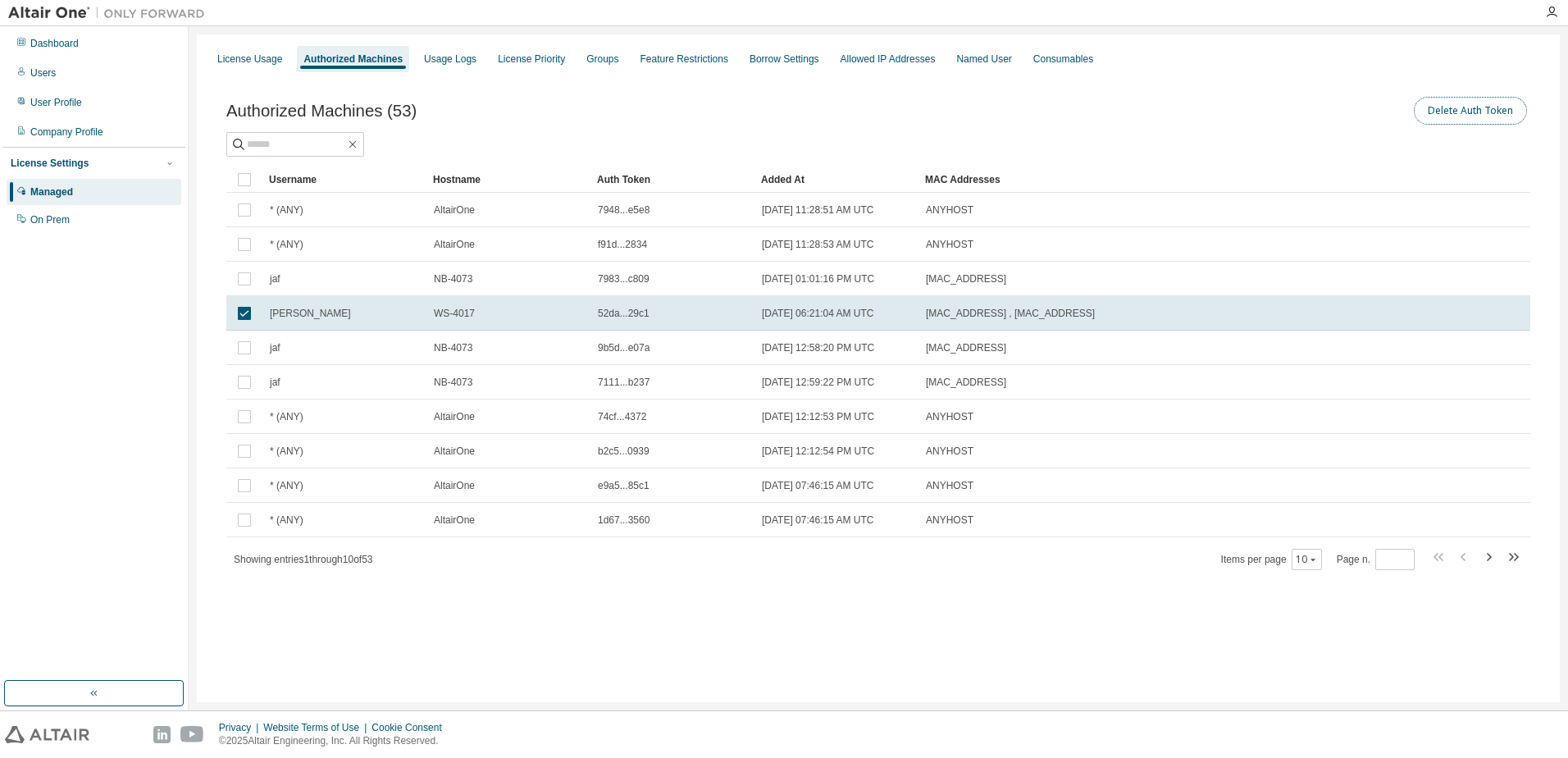
click at [1500, 112] on button "Delete Auth Token" at bounding box center [1470, 111] width 113 height 28
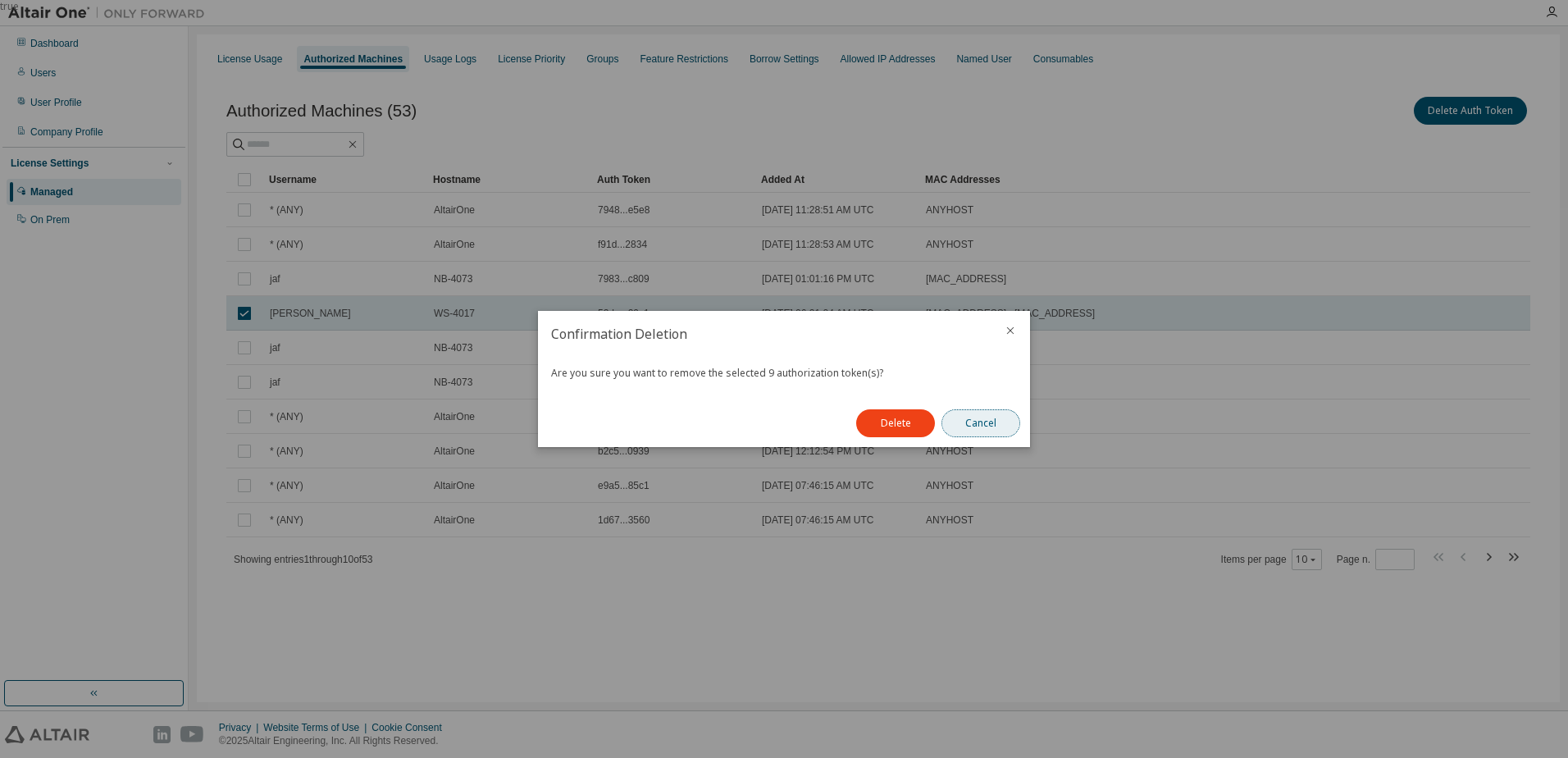
click at [993, 417] on button "Cancel" at bounding box center [980, 423] width 79 height 28
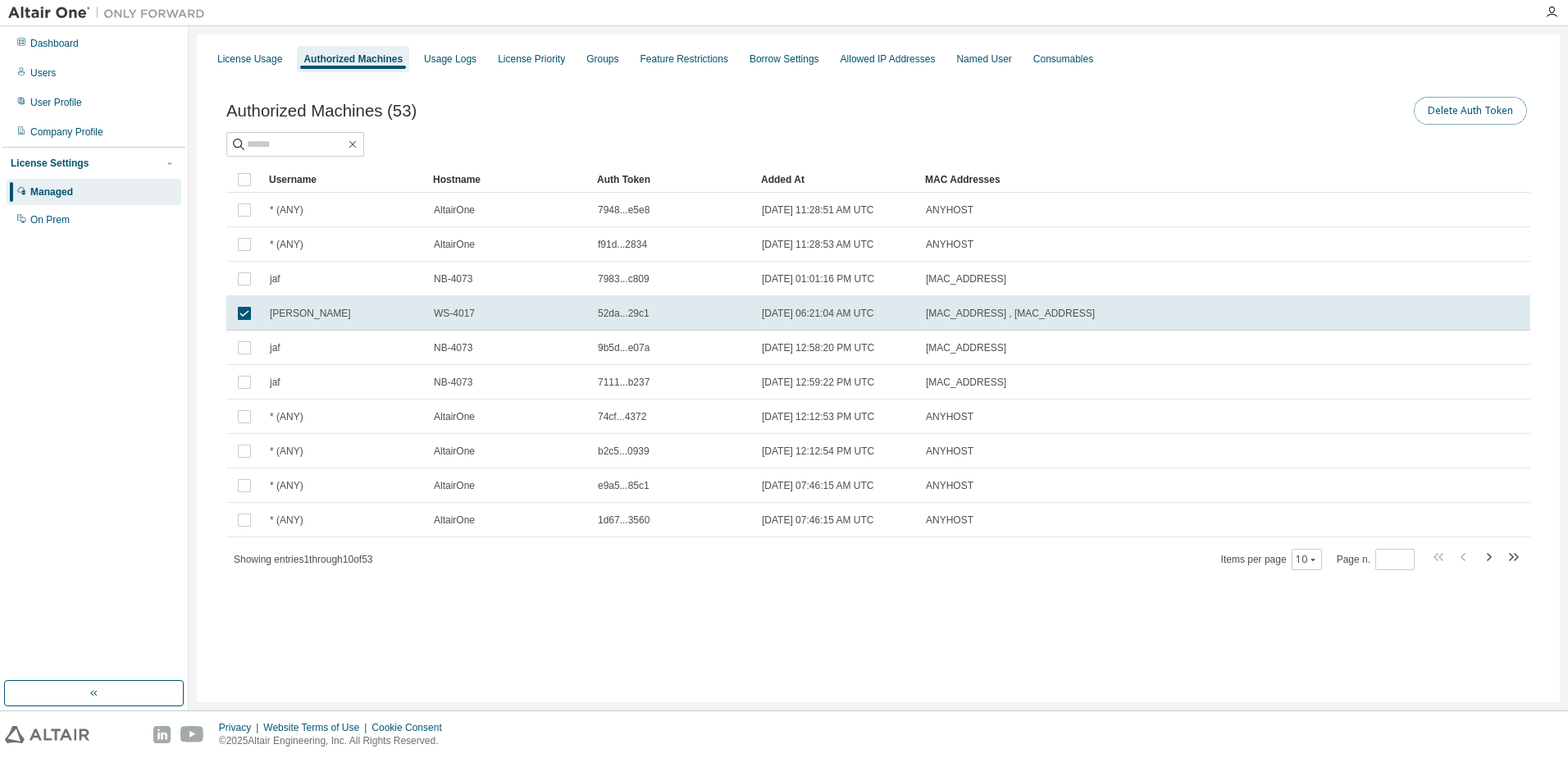
click at [1461, 116] on button "Delete Auth Token" at bounding box center [1470, 111] width 113 height 28
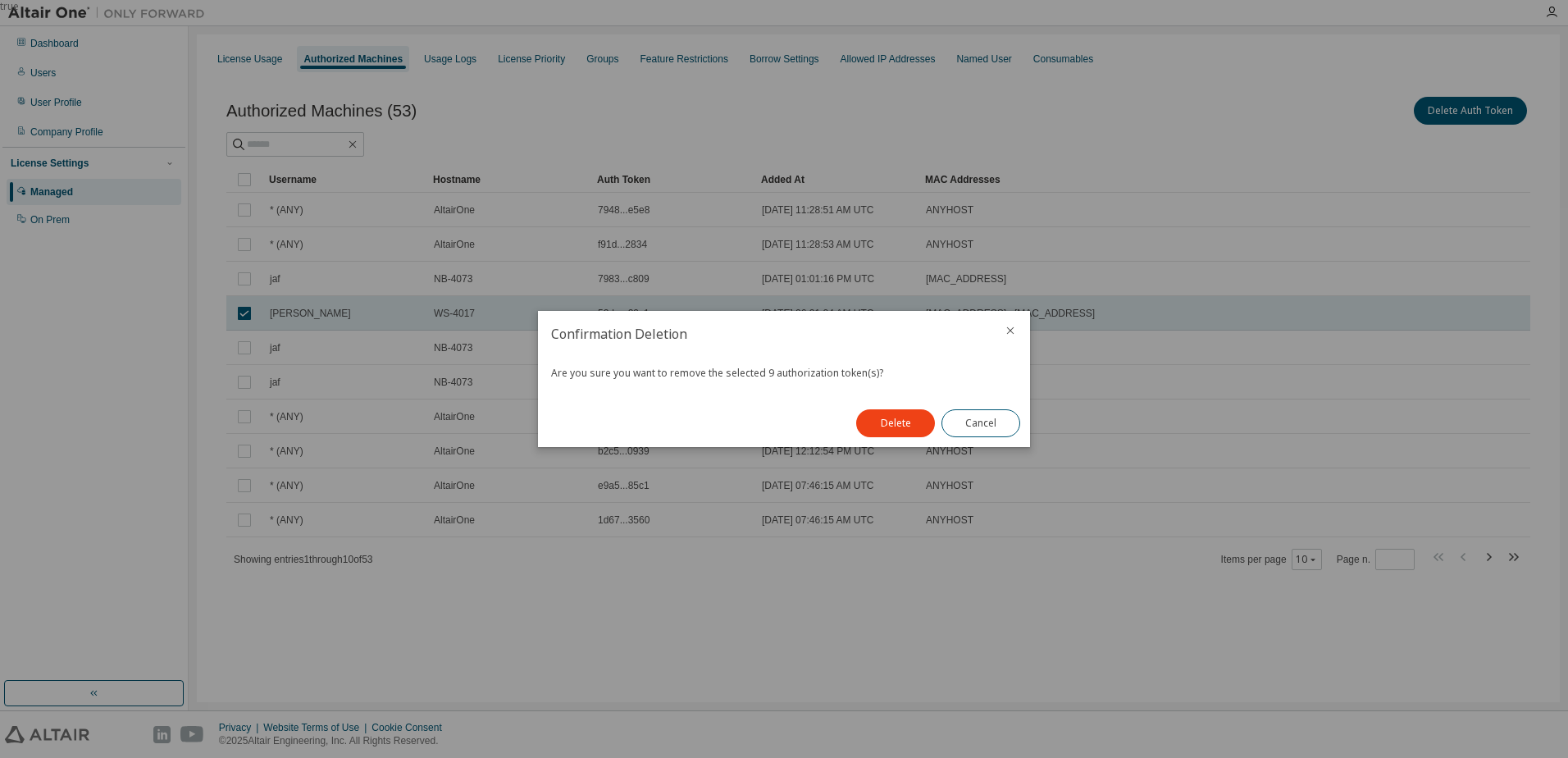
click at [890, 429] on button "Delete" at bounding box center [895, 423] width 79 height 28
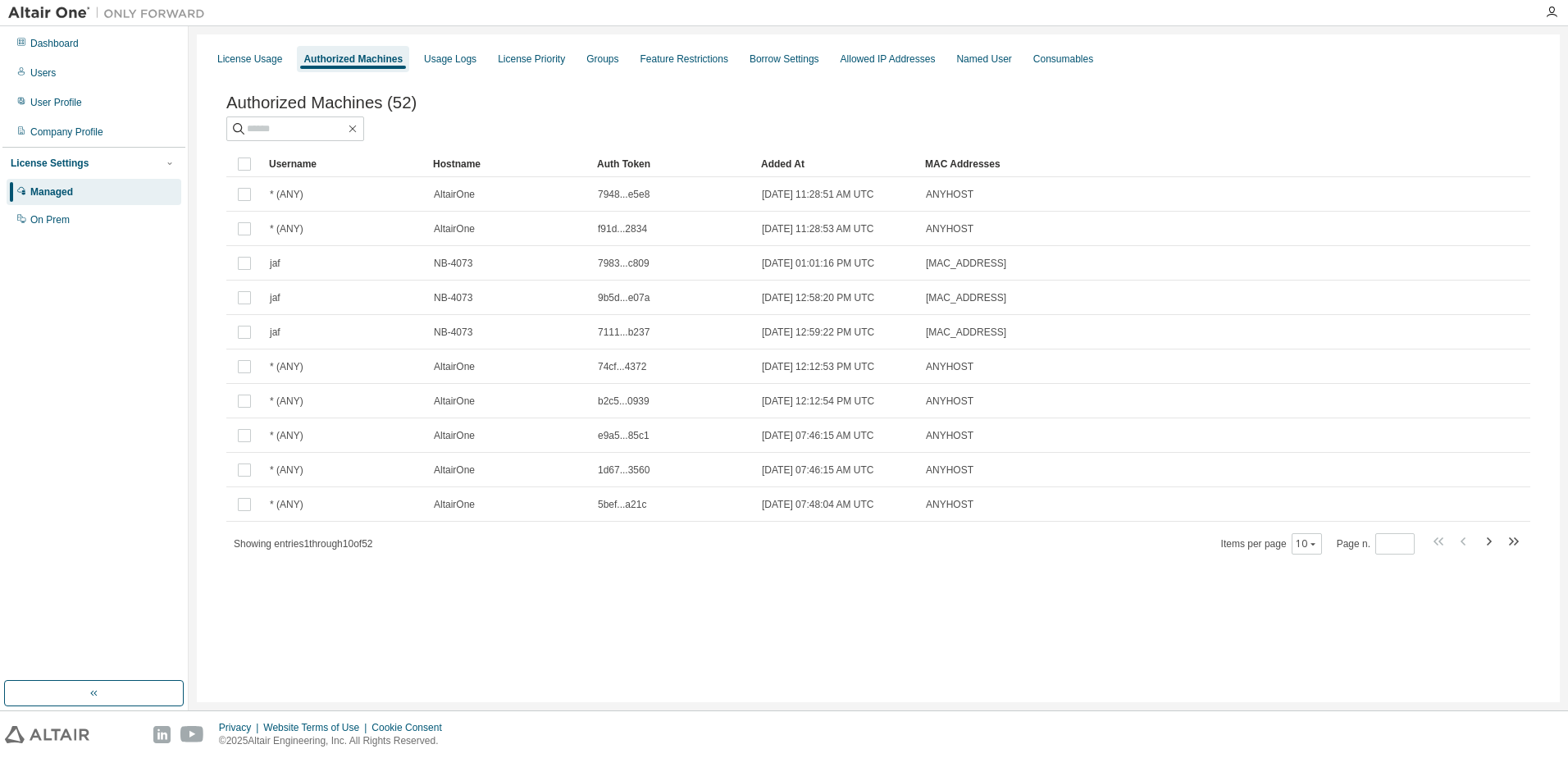
click at [796, 165] on div "Added At" at bounding box center [836, 164] width 151 height 26
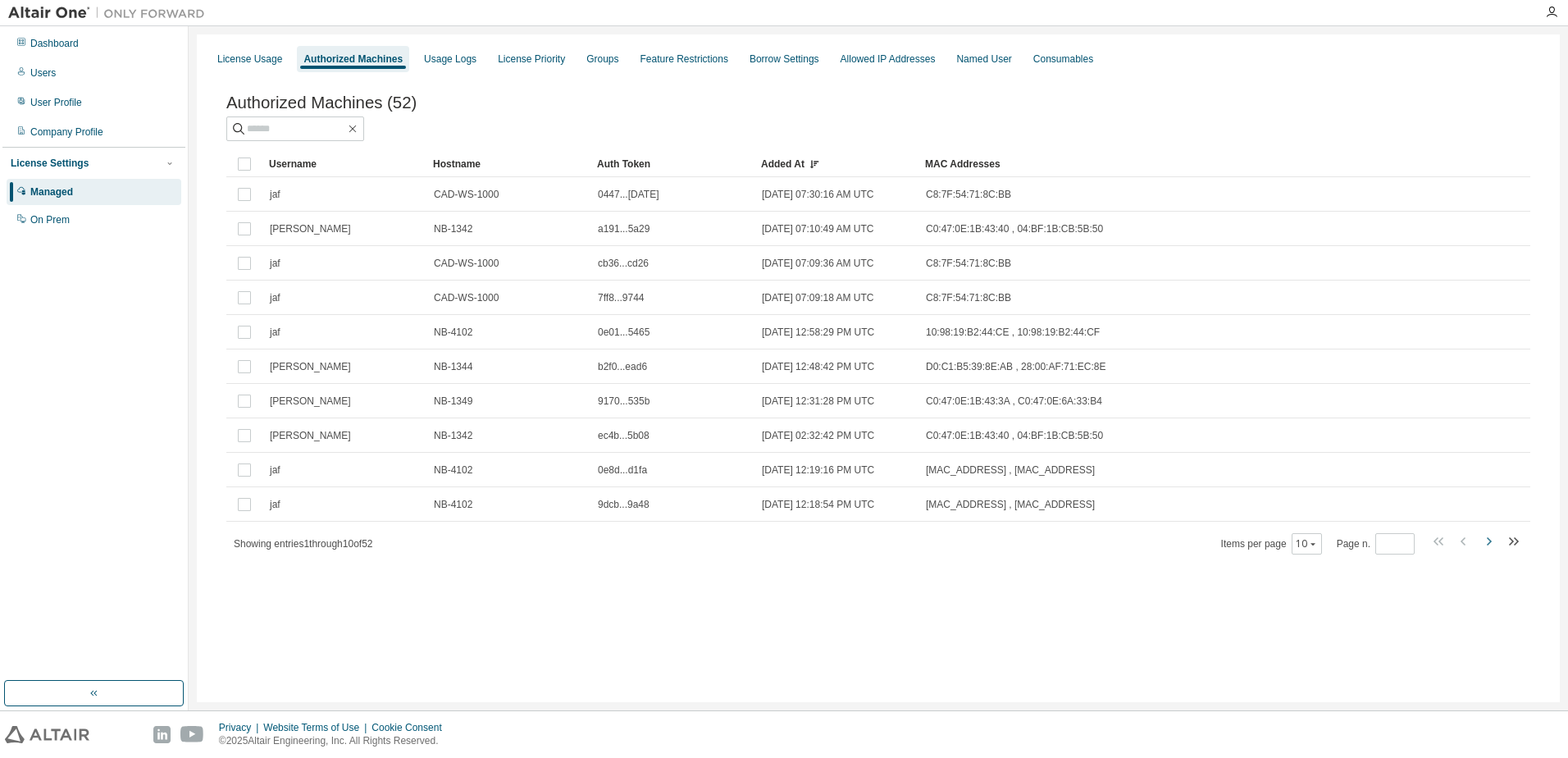
click at [1484, 548] on icon "button" at bounding box center [1488, 541] width 20 height 20
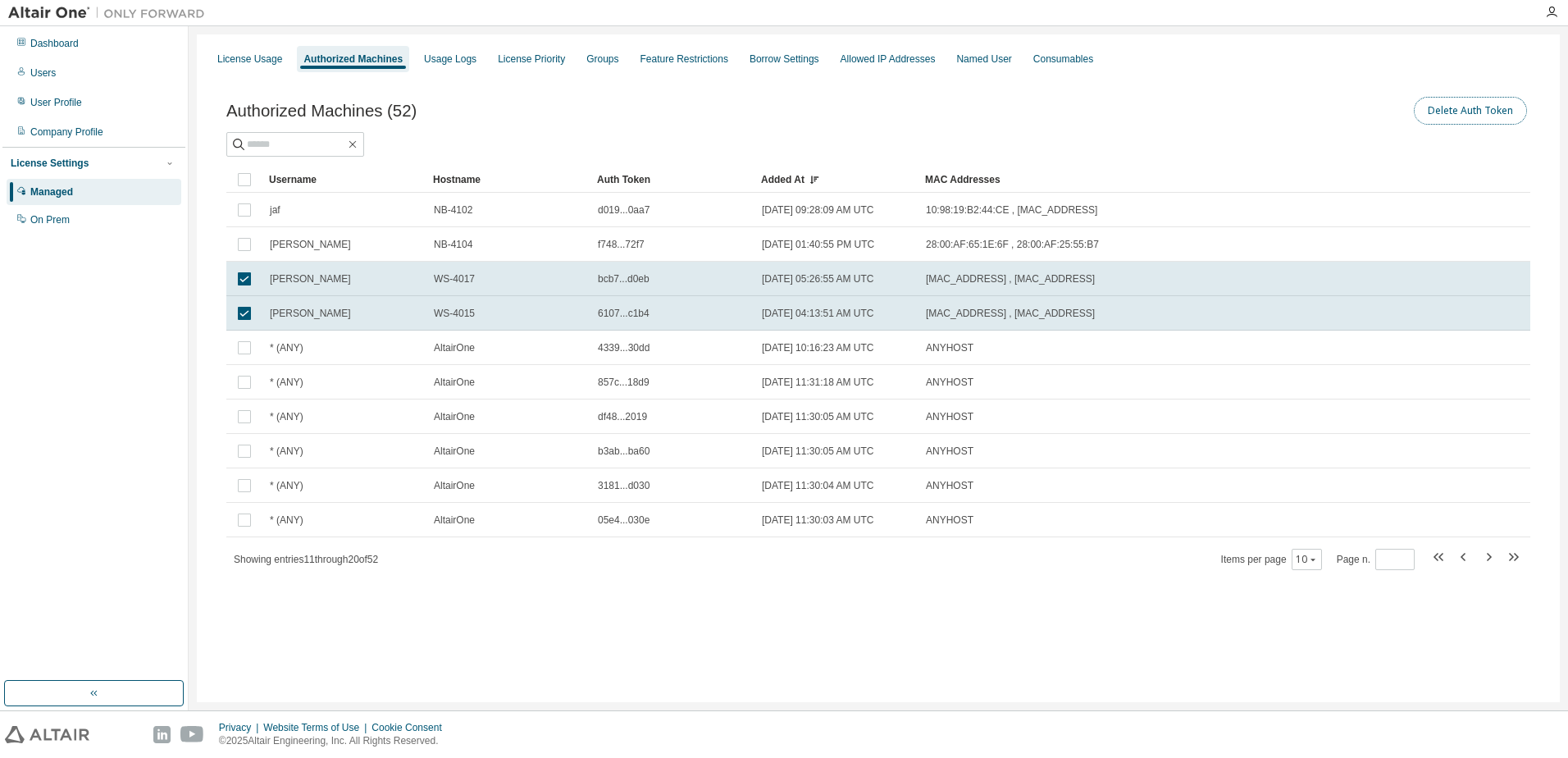
click at [1443, 109] on button "Delete Auth Token" at bounding box center [1470, 111] width 113 height 28
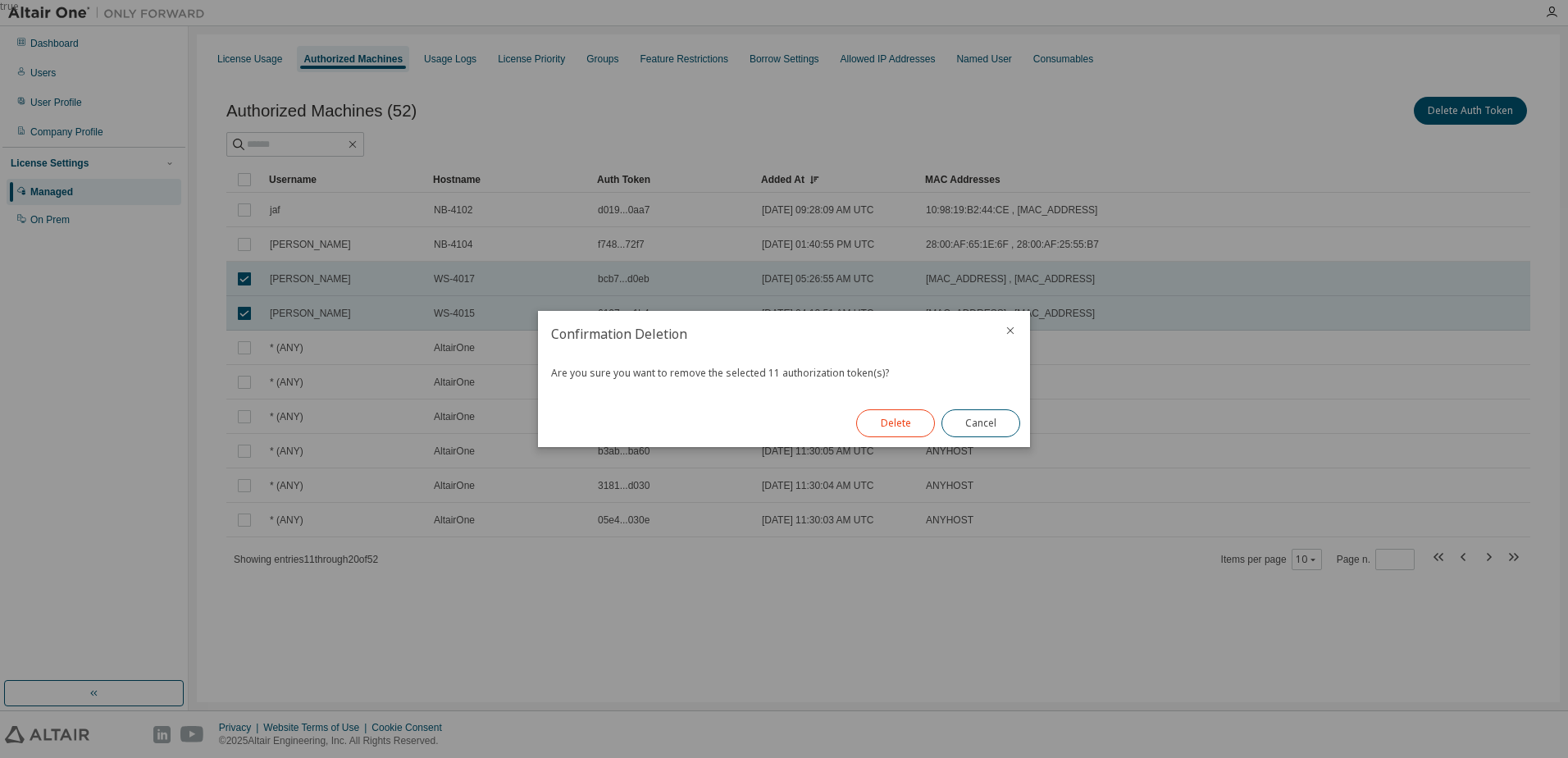
click at [903, 426] on button "Delete" at bounding box center [895, 423] width 79 height 28
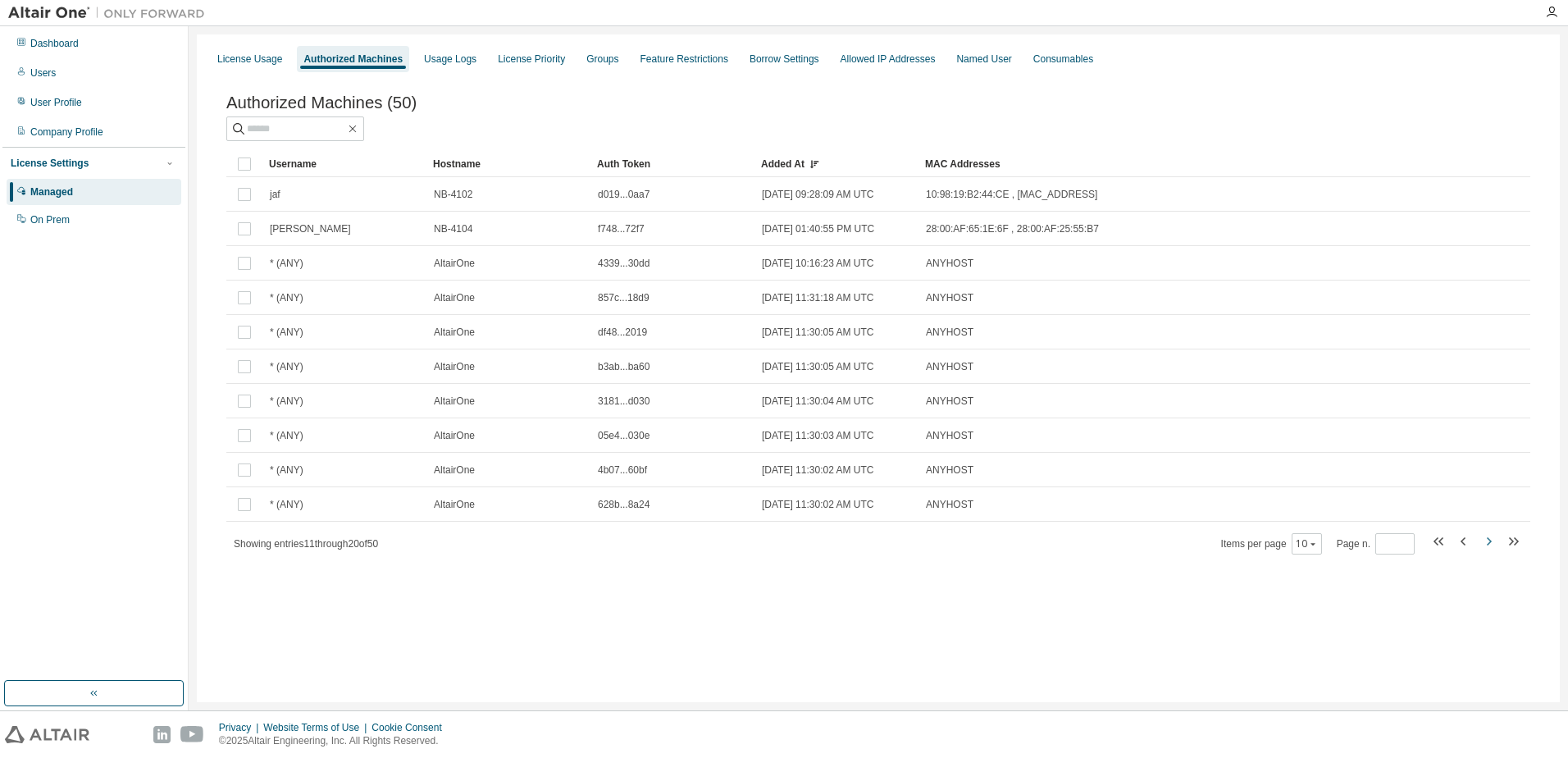
click at [1487, 550] on icon "button" at bounding box center [1488, 541] width 20 height 20
click at [1487, 549] on icon "button" at bounding box center [1488, 541] width 20 height 20
type input "*"
click at [151, 47] on div "Dashboard" at bounding box center [94, 43] width 175 height 26
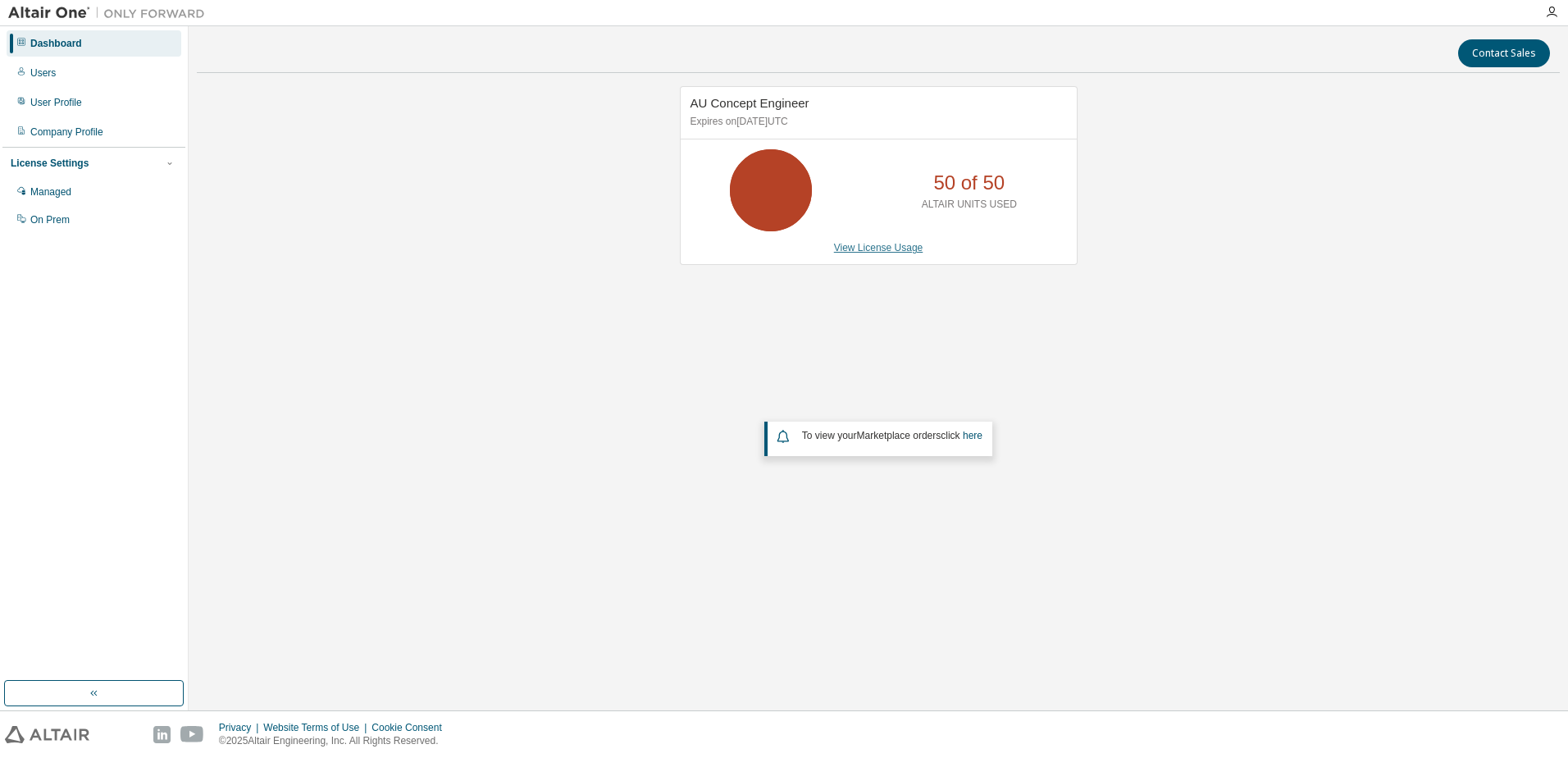
click at [859, 252] on link "View License Usage" at bounding box center [878, 247] width 89 height 11
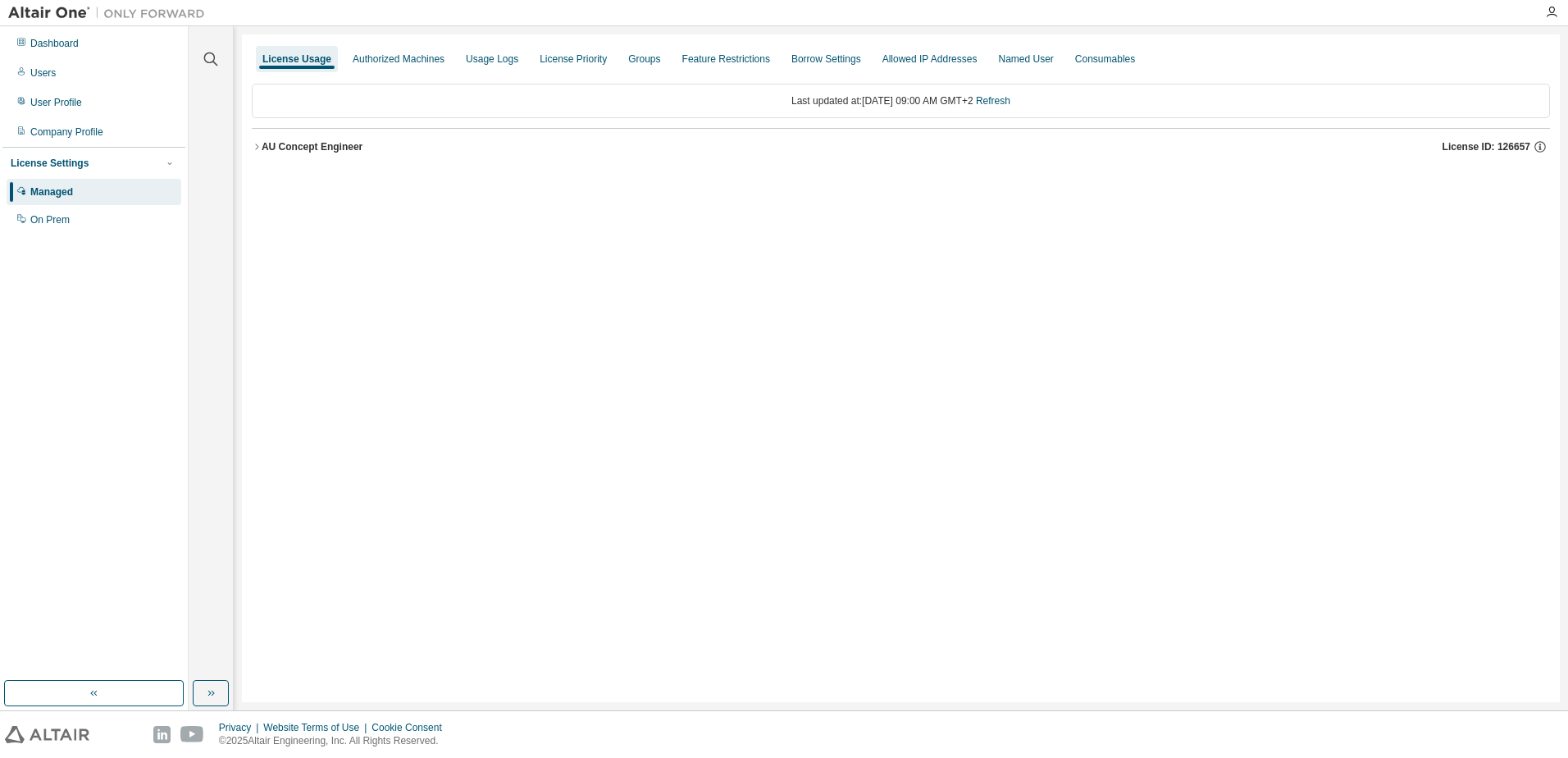
click at [266, 147] on div "AU Concept Engineer" at bounding box center [312, 146] width 101 height 13
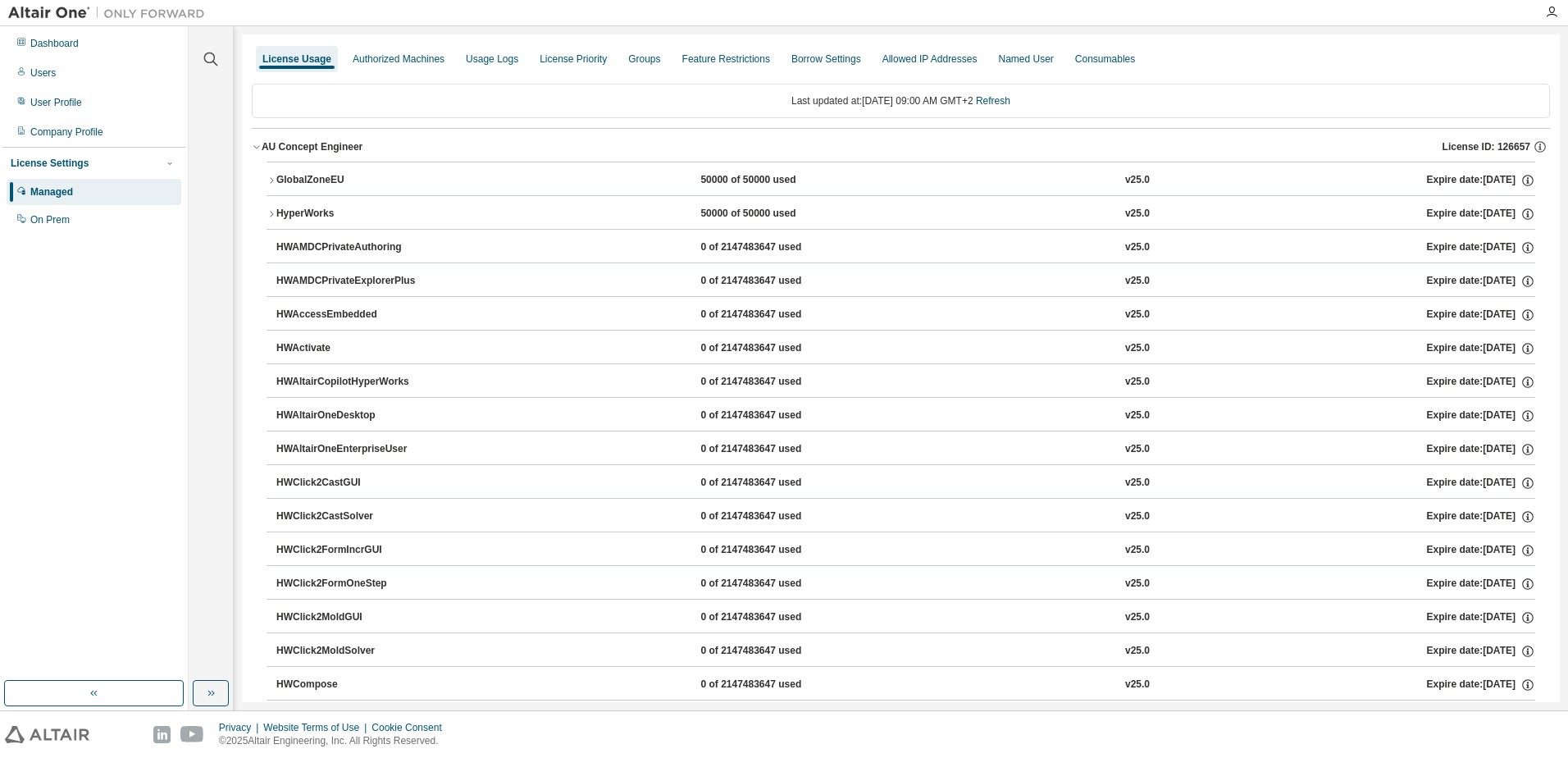
click at [278, 174] on div "GlobalZoneEU" at bounding box center [350, 180] width 148 height 15
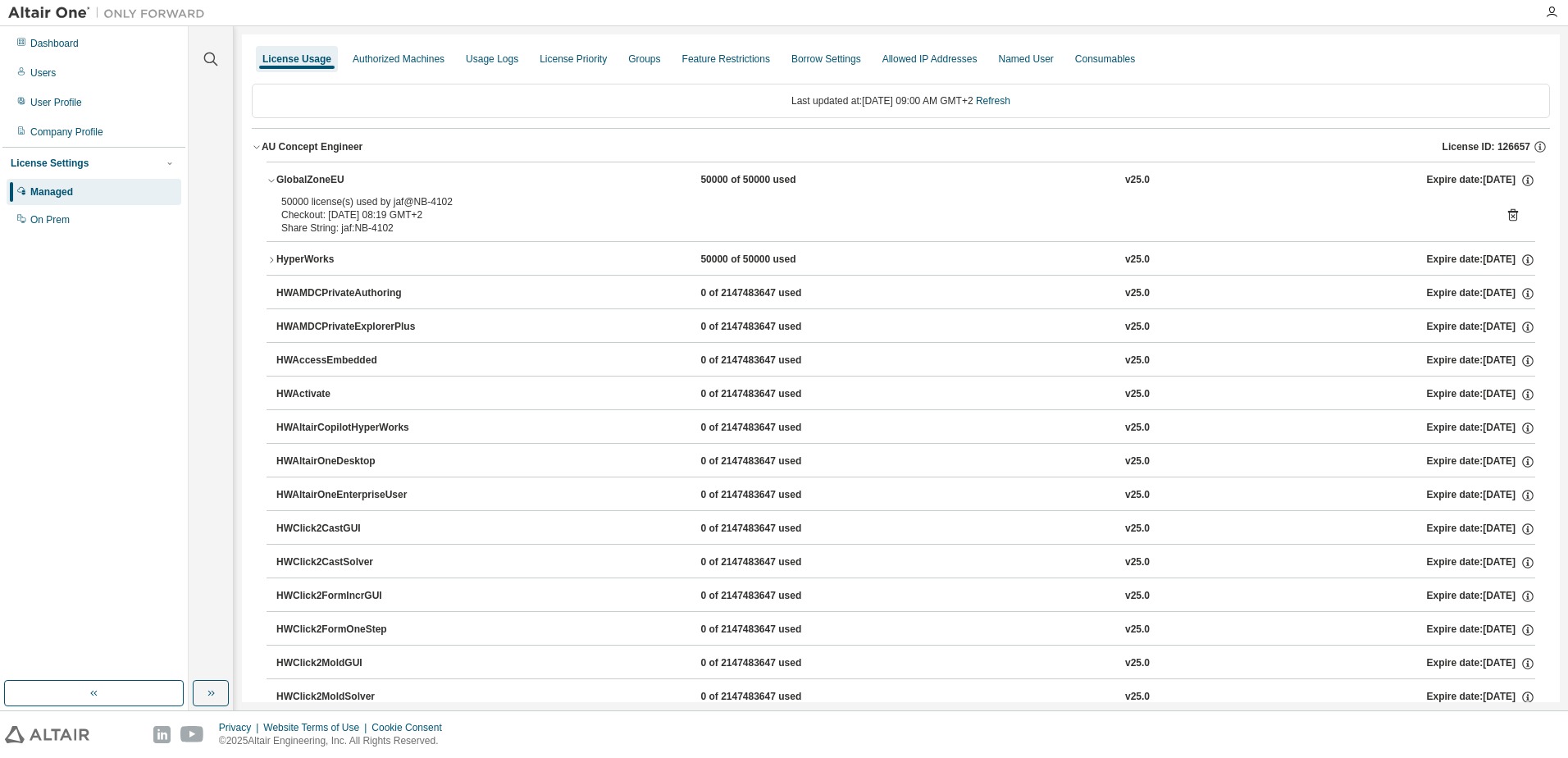
click at [280, 262] on div "HyperWorks" at bounding box center [350, 260] width 148 height 15
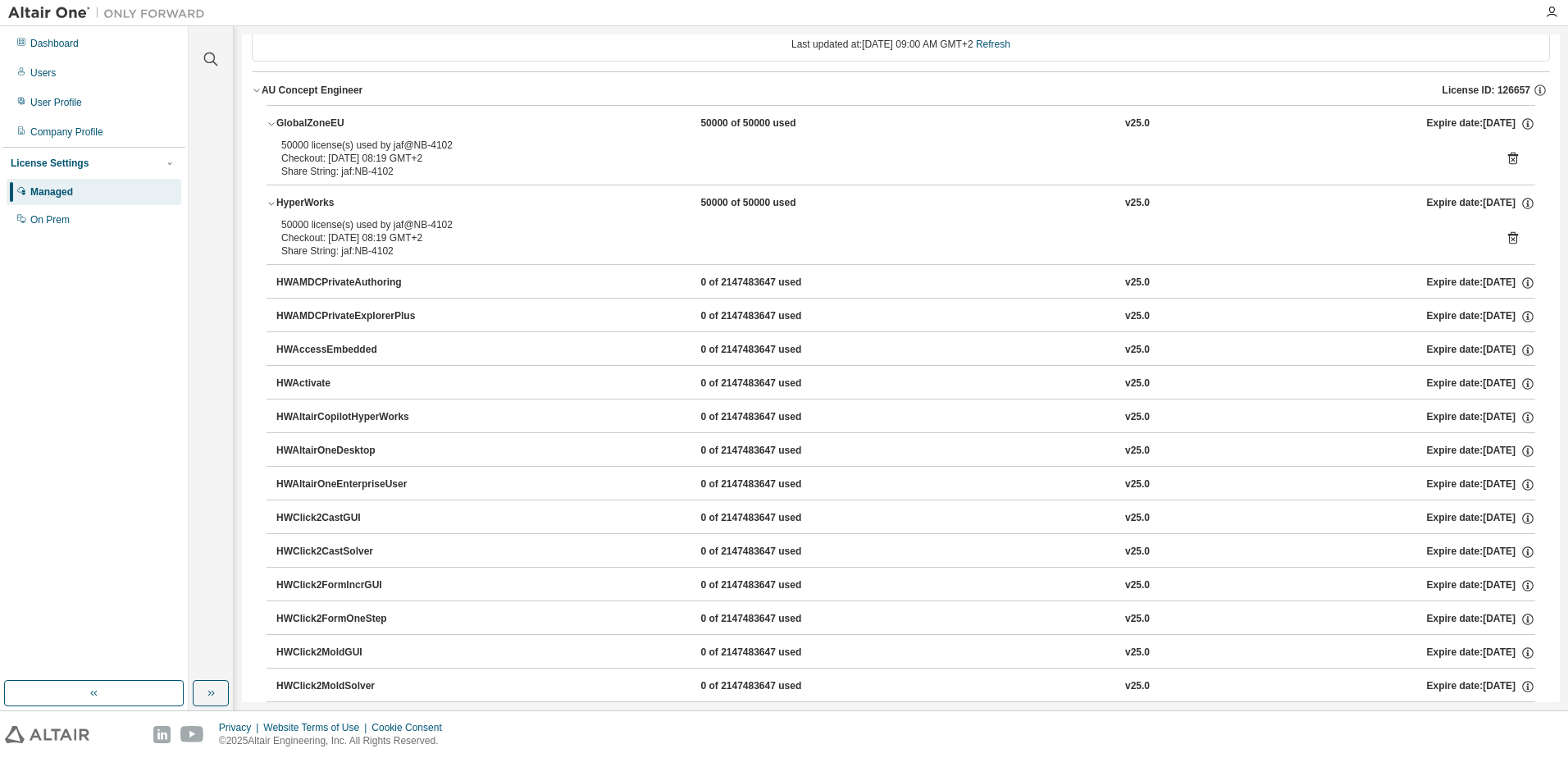
scroll to position [82, 0]
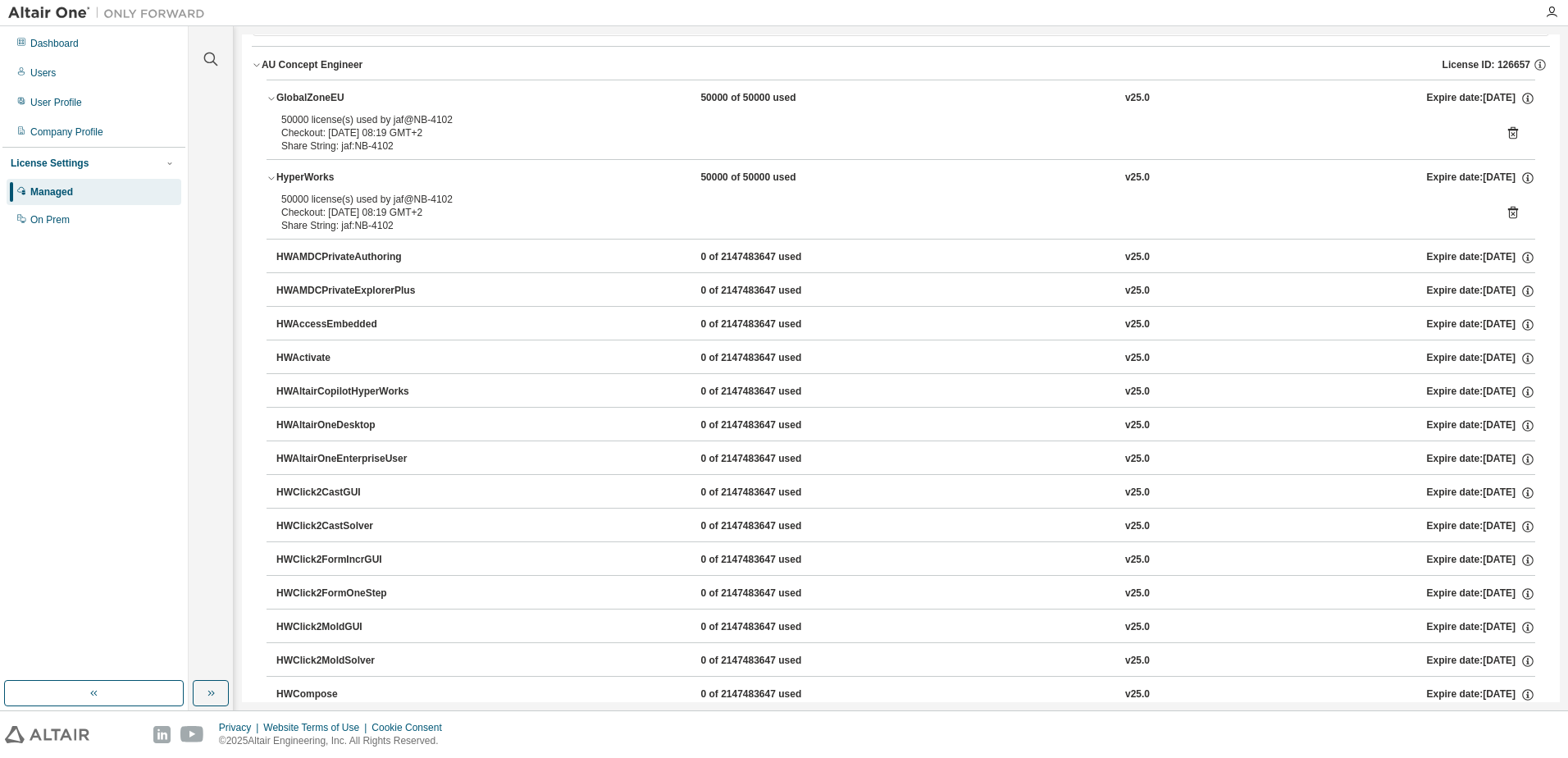
click at [294, 258] on div "HWAMDCPrivateAuthoring" at bounding box center [350, 257] width 148 height 15
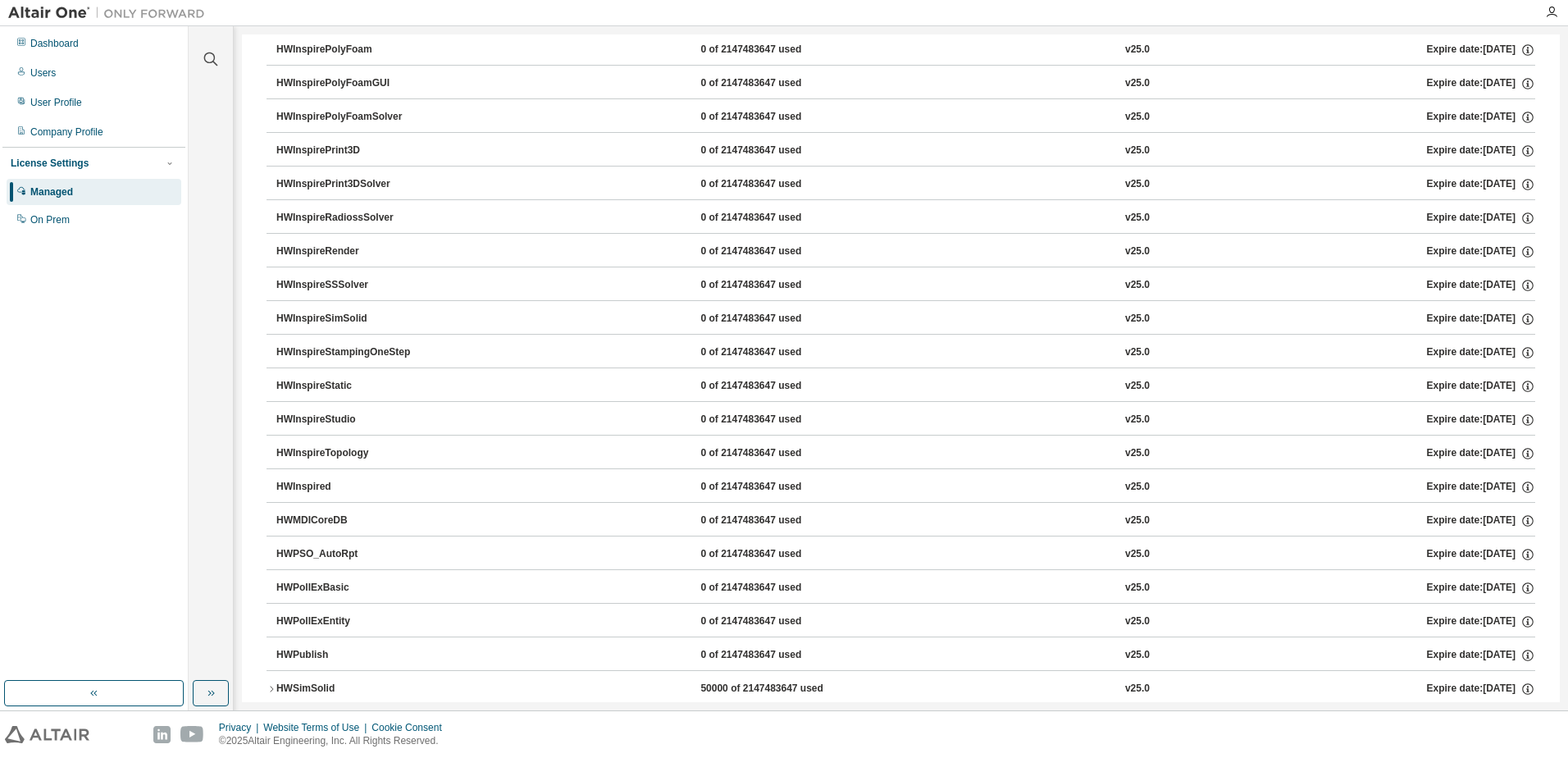
scroll to position [2539, 0]
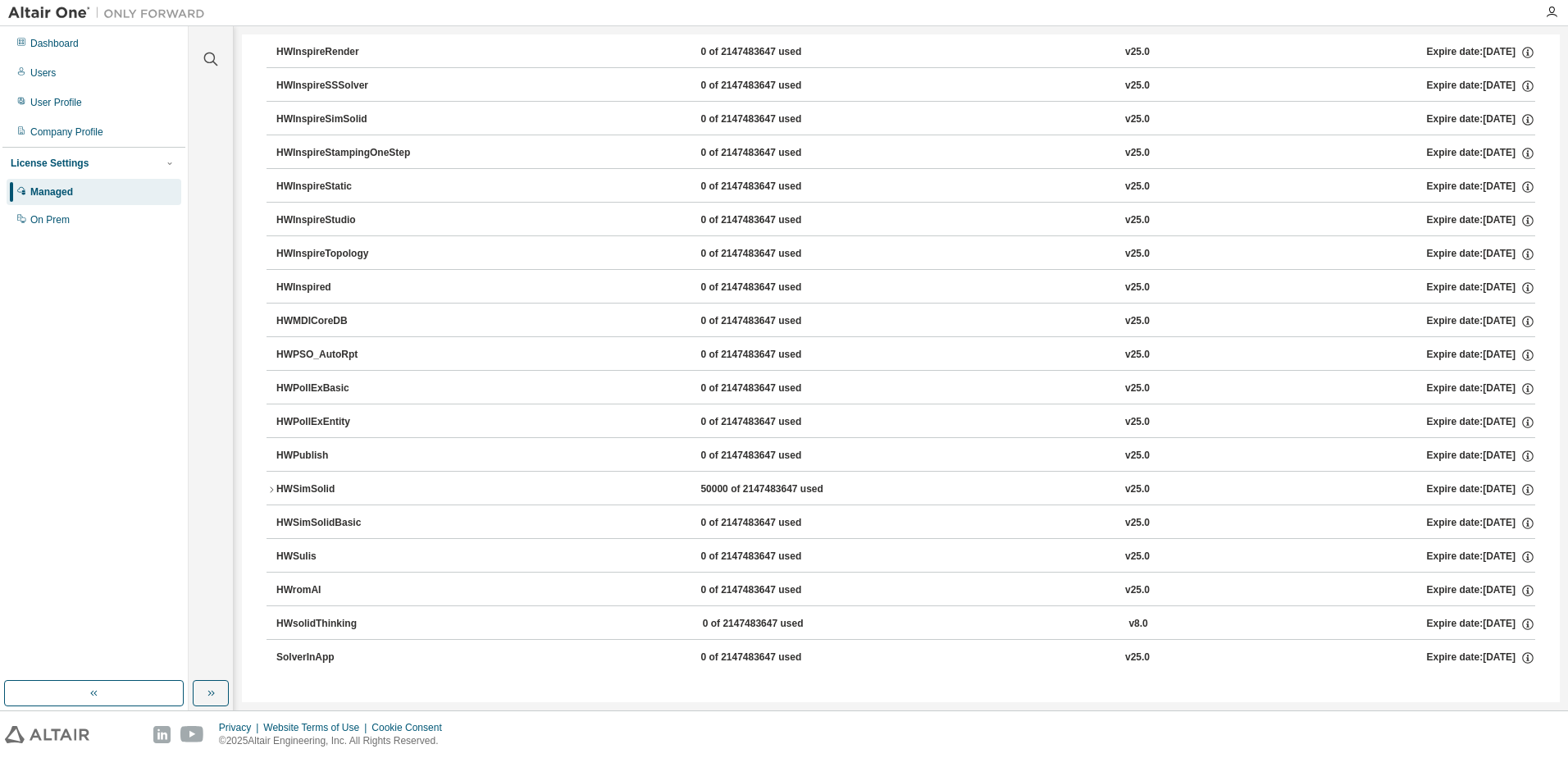
click at [351, 494] on div "HWSimSolid" at bounding box center [350, 489] width 148 height 15
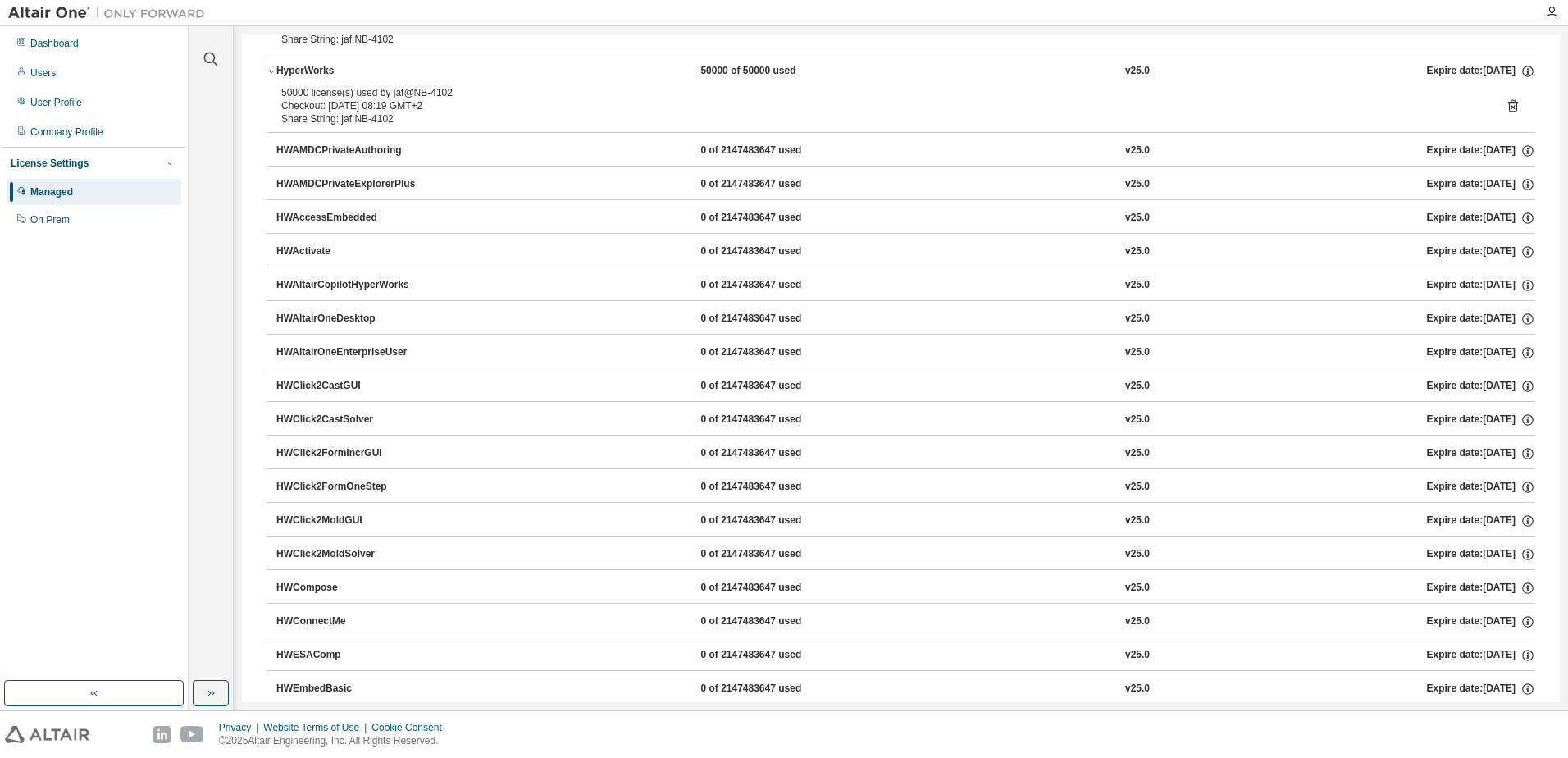
scroll to position [0, 0]
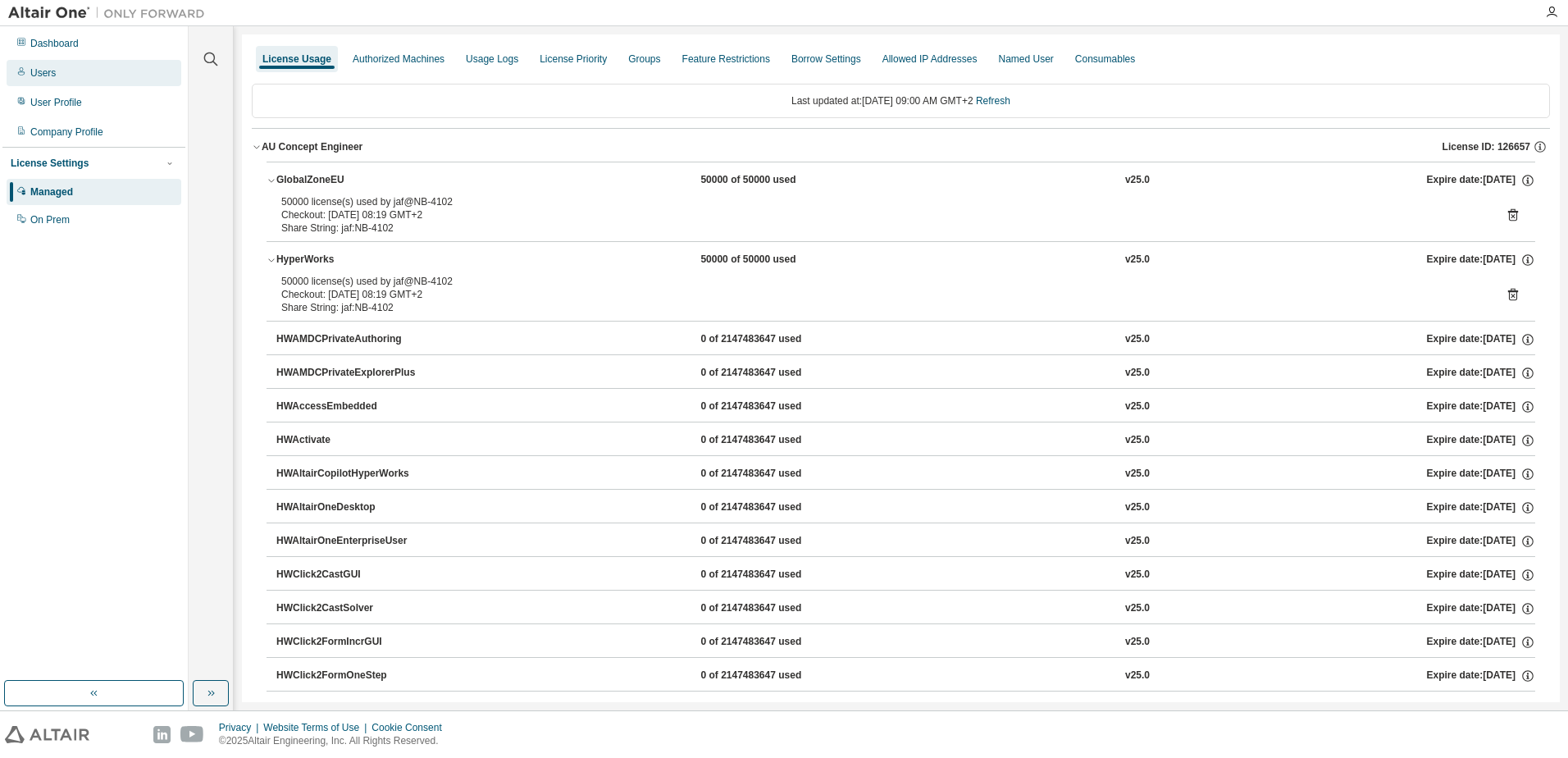
click at [66, 72] on div "Users" at bounding box center [94, 73] width 175 height 26
